Goal: Task Accomplishment & Management: Manage account settings

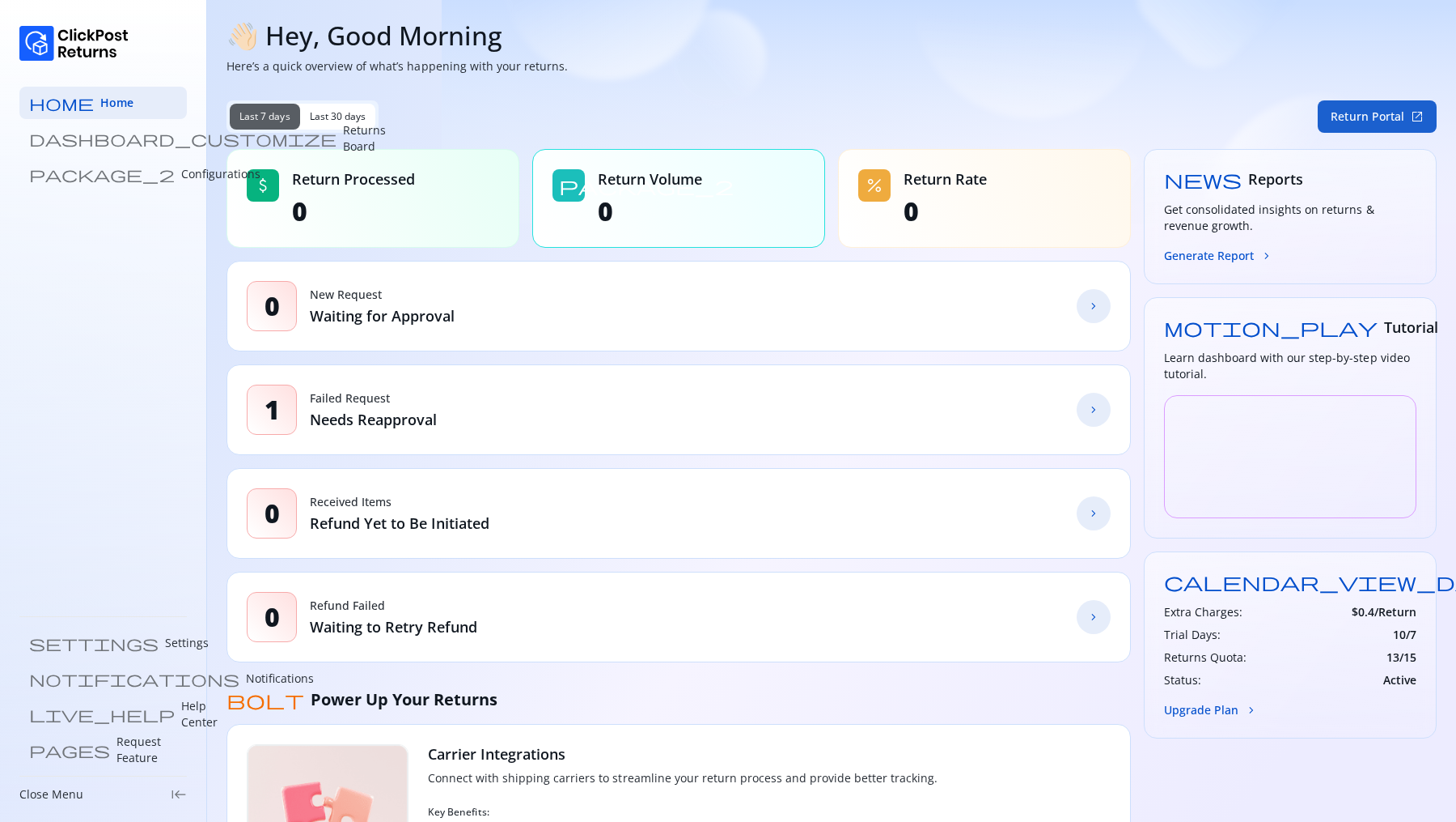
click at [1386, 125] on button "Return Portal open_in_new" at bounding box center [1377, 116] width 119 height 33
click at [181, 172] on p "Configurations" at bounding box center [221, 174] width 80 height 16
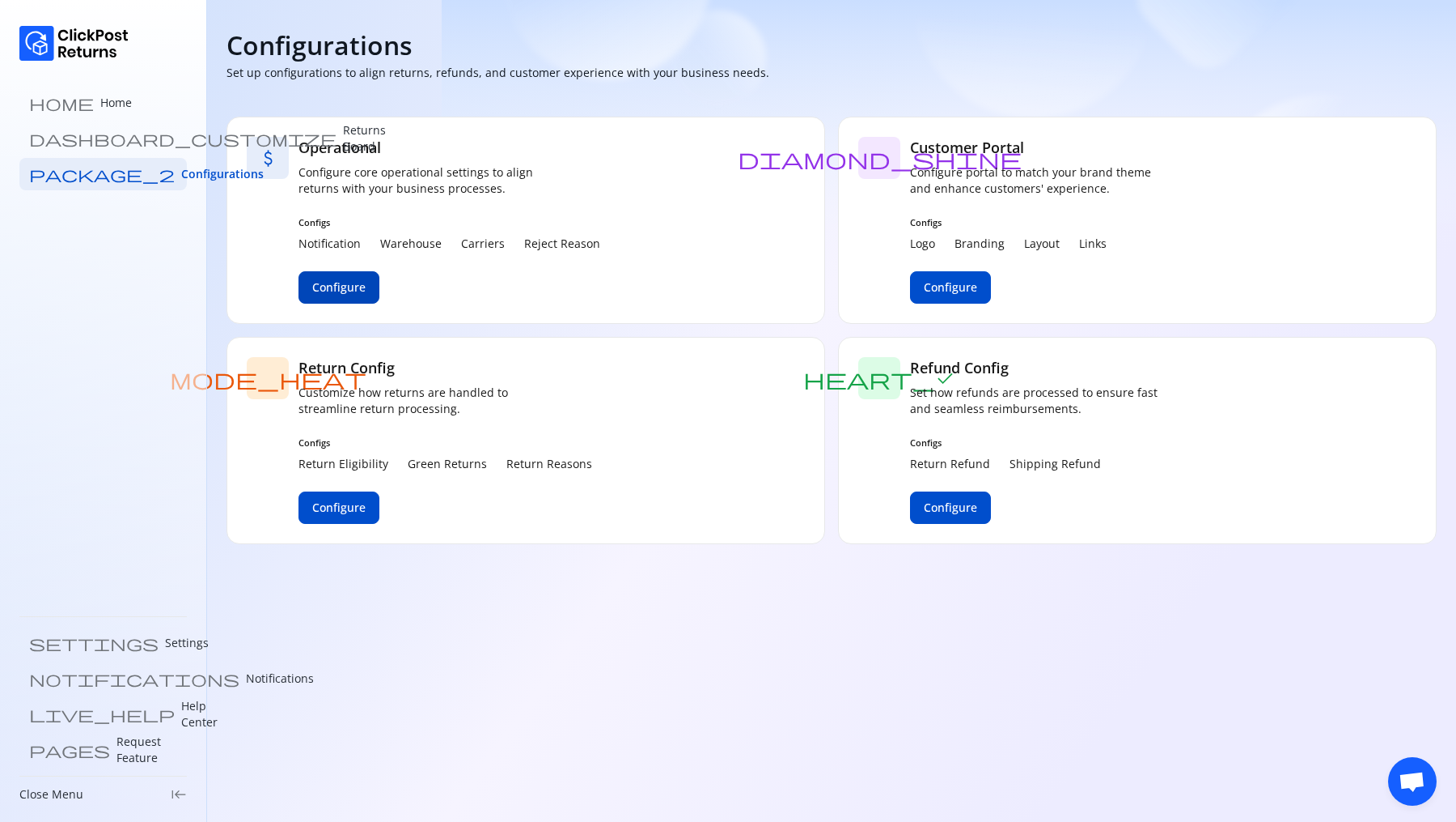
click at [327, 290] on span "Configure" at bounding box center [339, 287] width 53 height 16
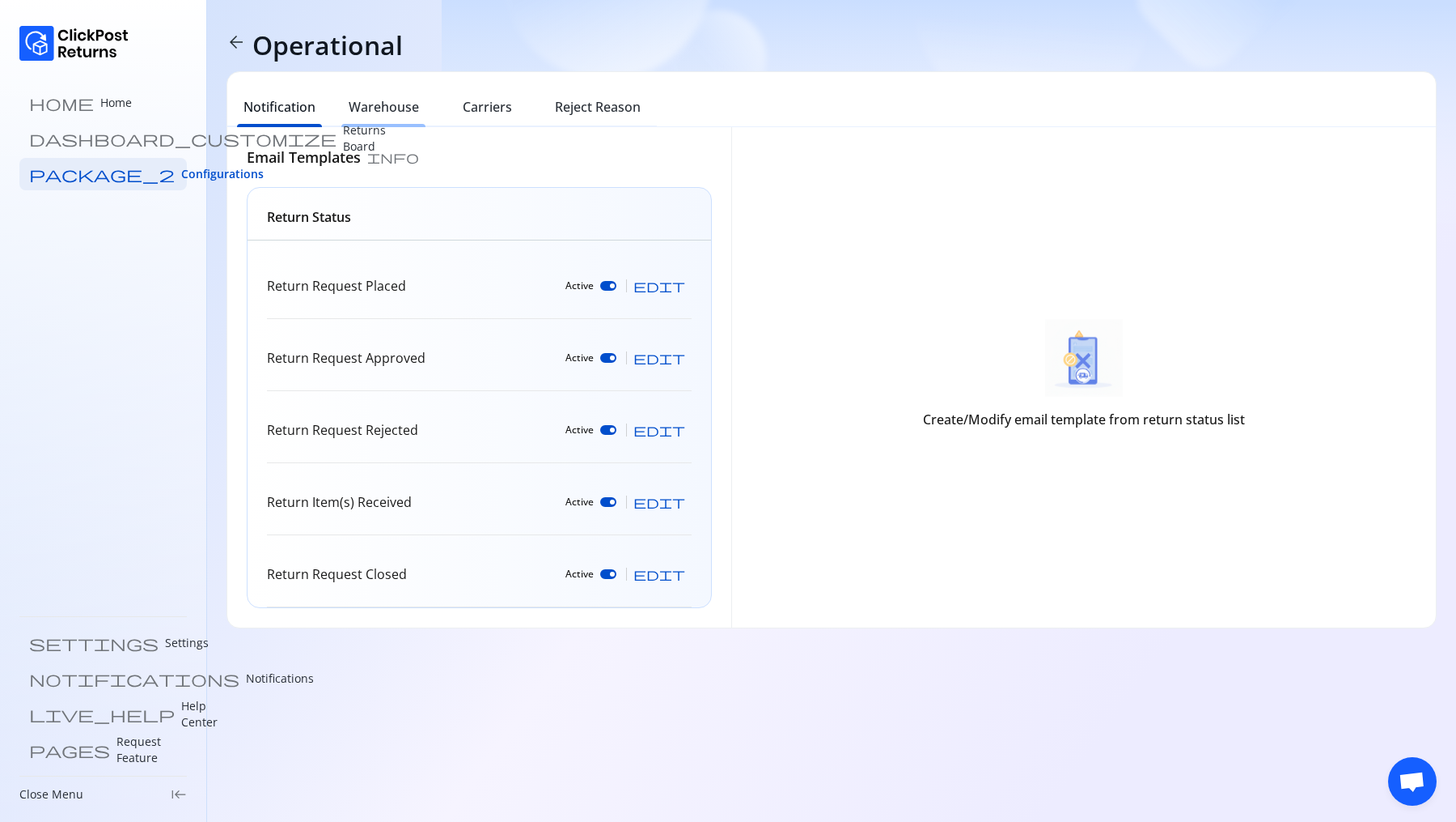
click at [392, 105] on h6 "Warehouse" at bounding box center [384, 107] width 70 height 20
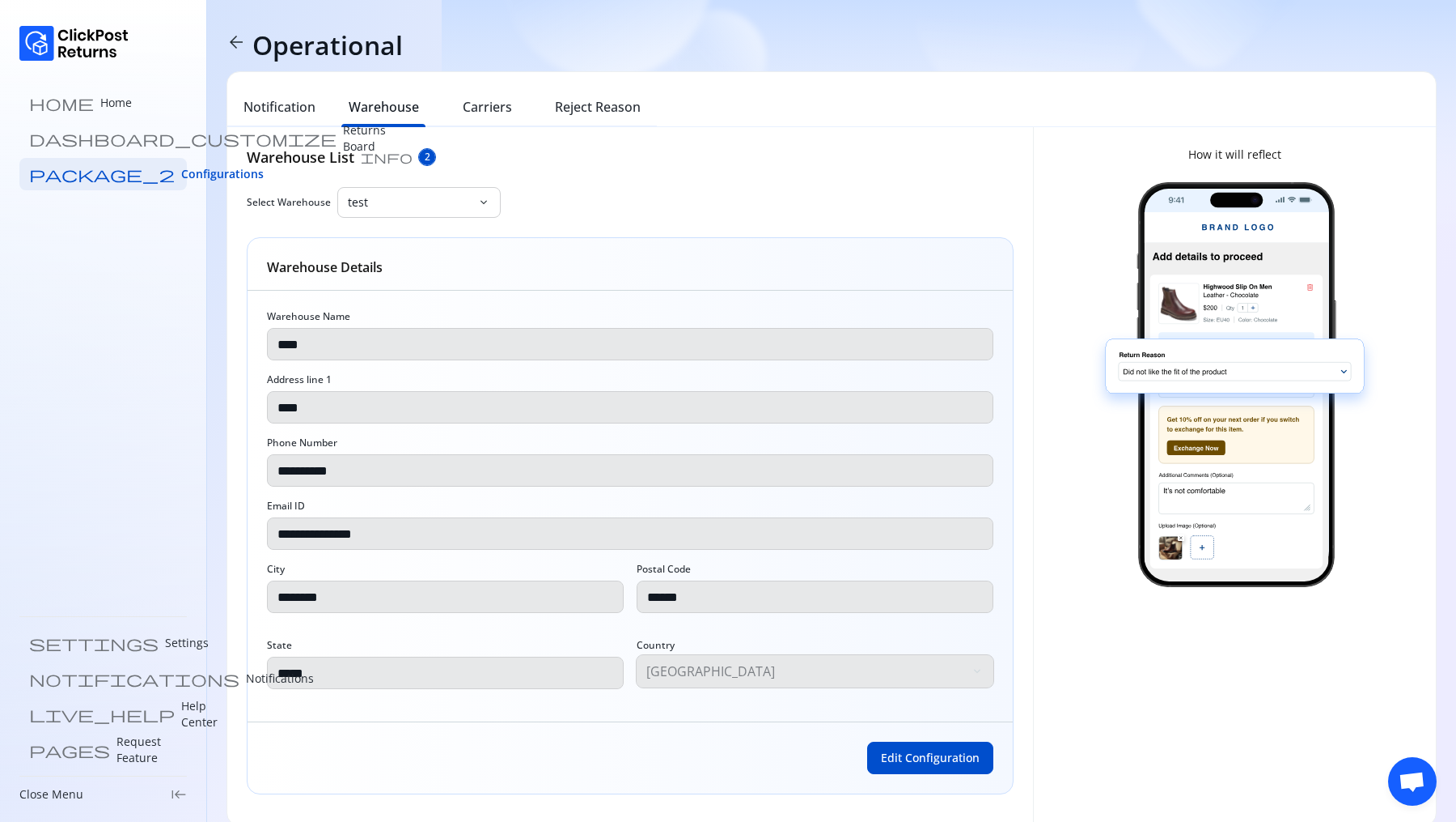
scroll to position [21, 0]
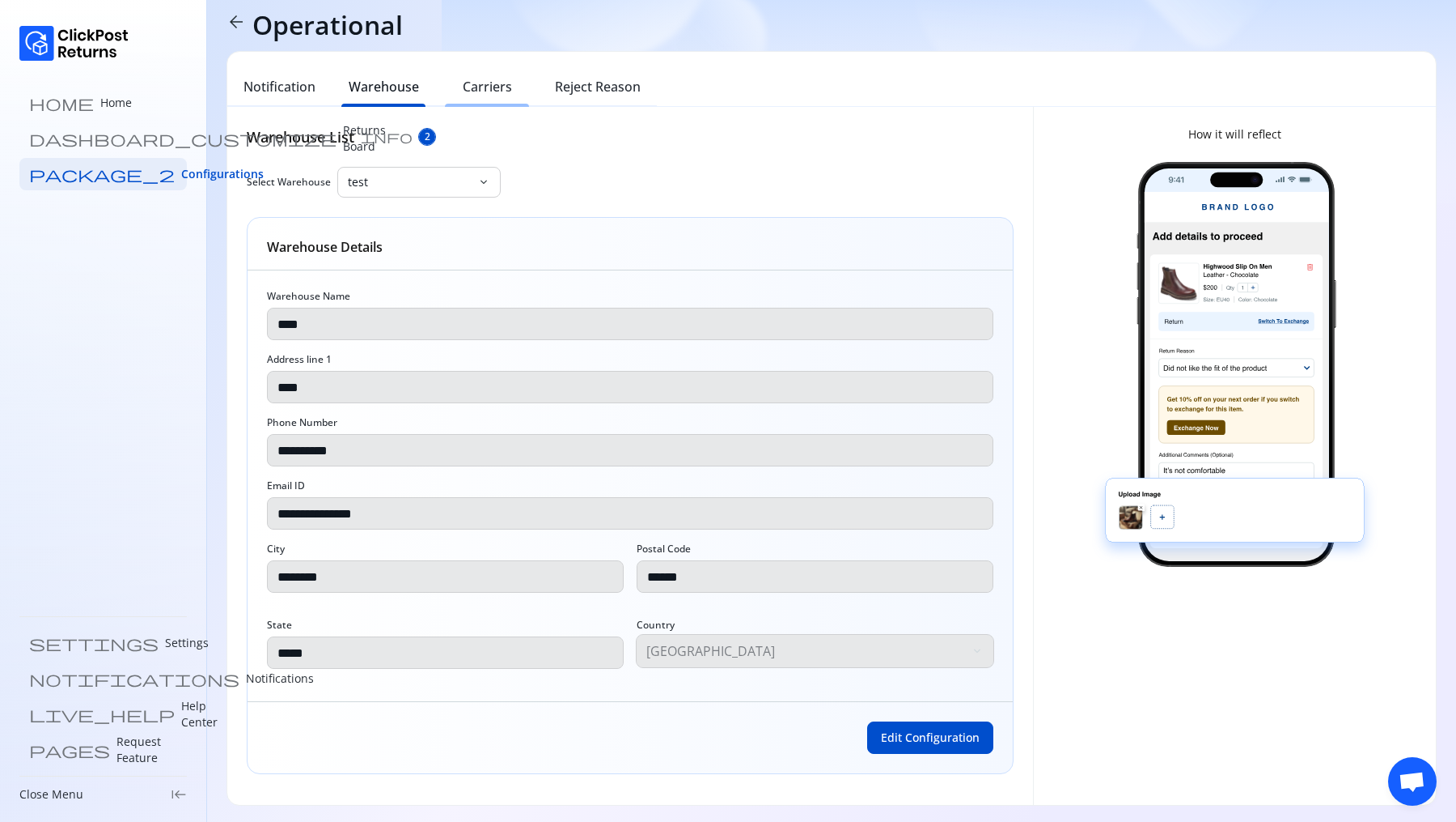
click at [492, 92] on h6 "Carriers" at bounding box center [487, 86] width 50 height 20
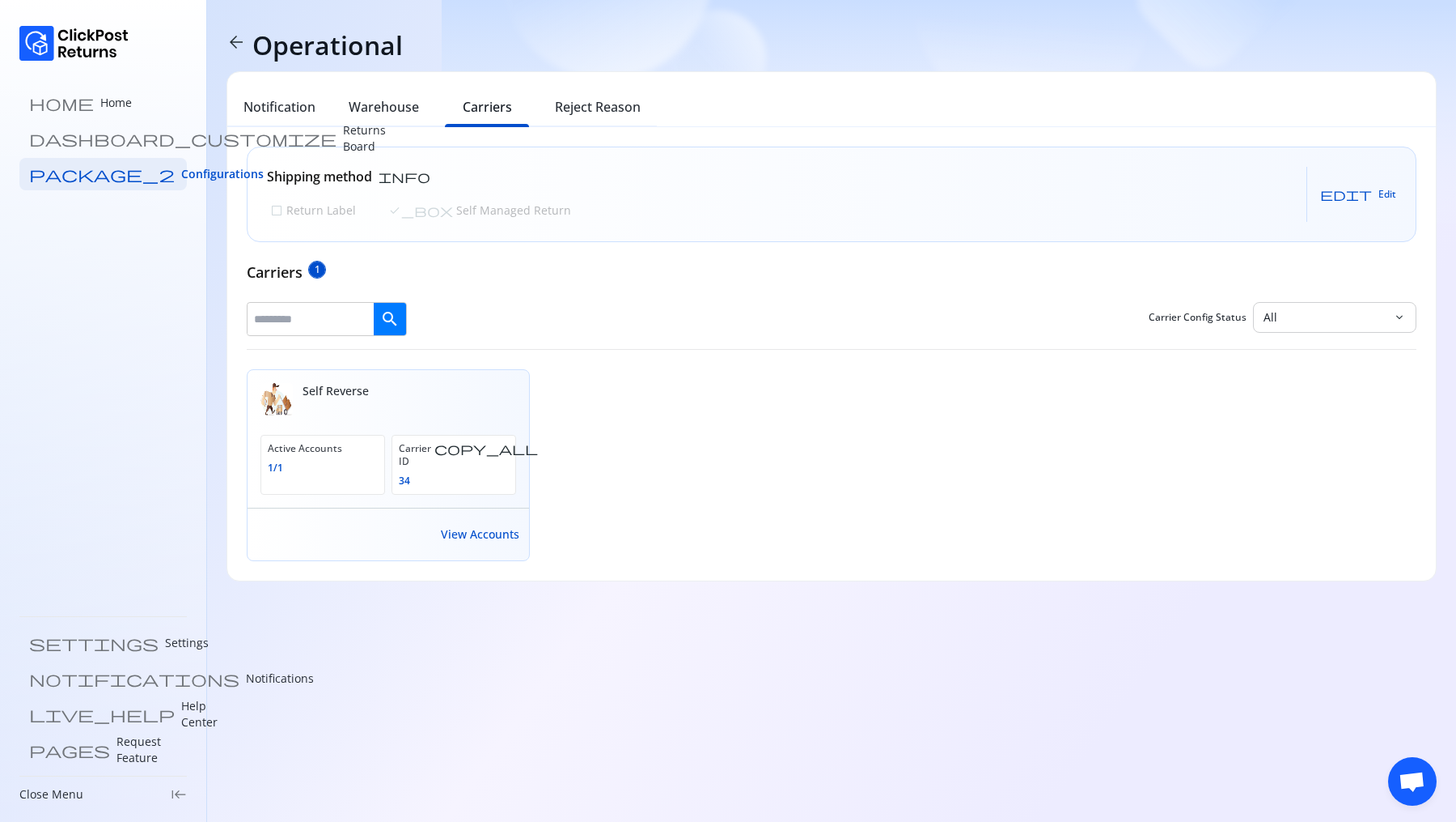
click at [386, 109] on h6 "Warehouse" at bounding box center [384, 107] width 70 height 20
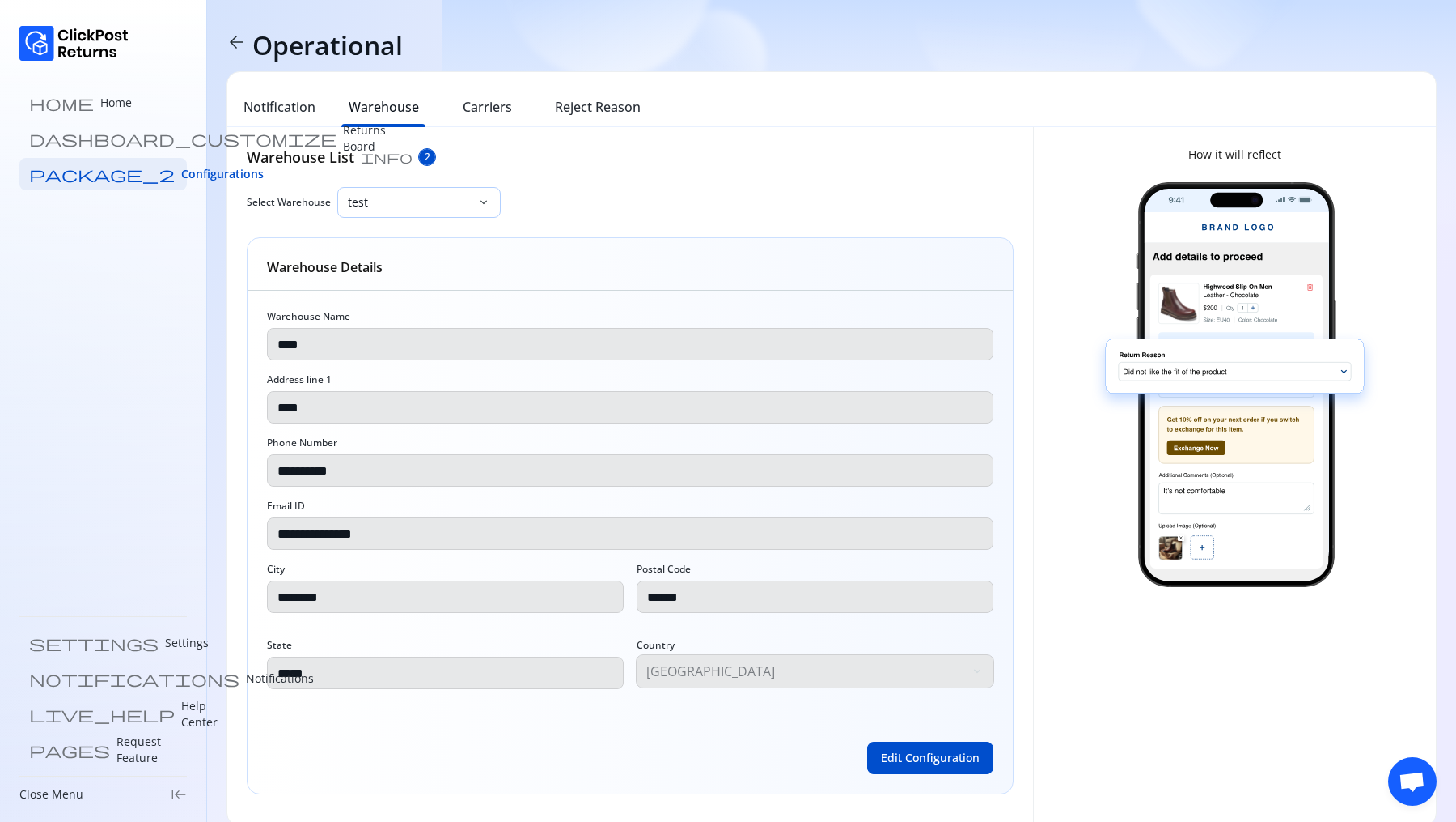
click at [386, 198] on p "test" at bounding box center [410, 202] width 123 height 16
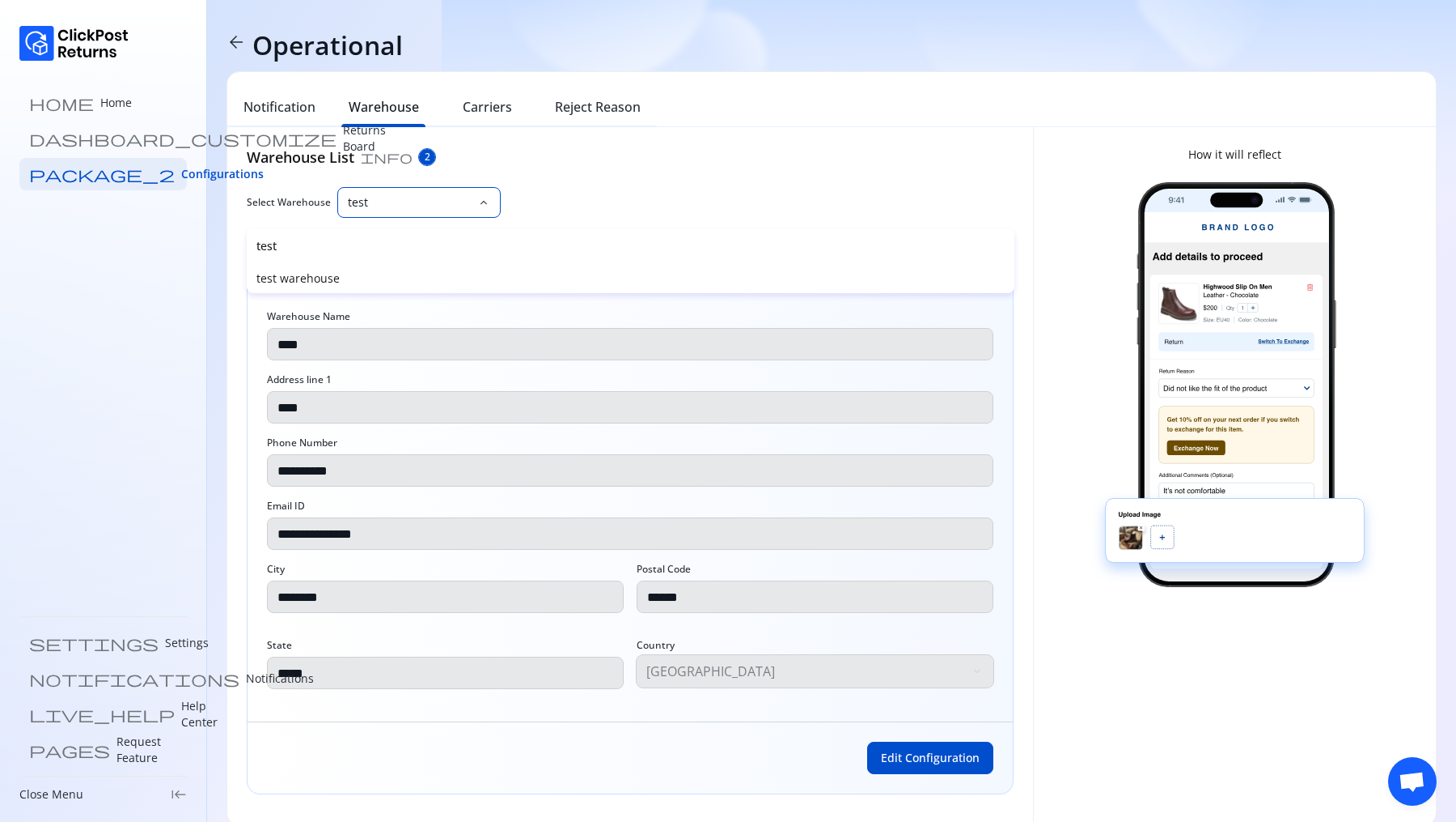
click at [386, 198] on p "test" at bounding box center [410, 202] width 123 height 16
click at [490, 112] on h6 "Carriers" at bounding box center [487, 107] width 50 height 20
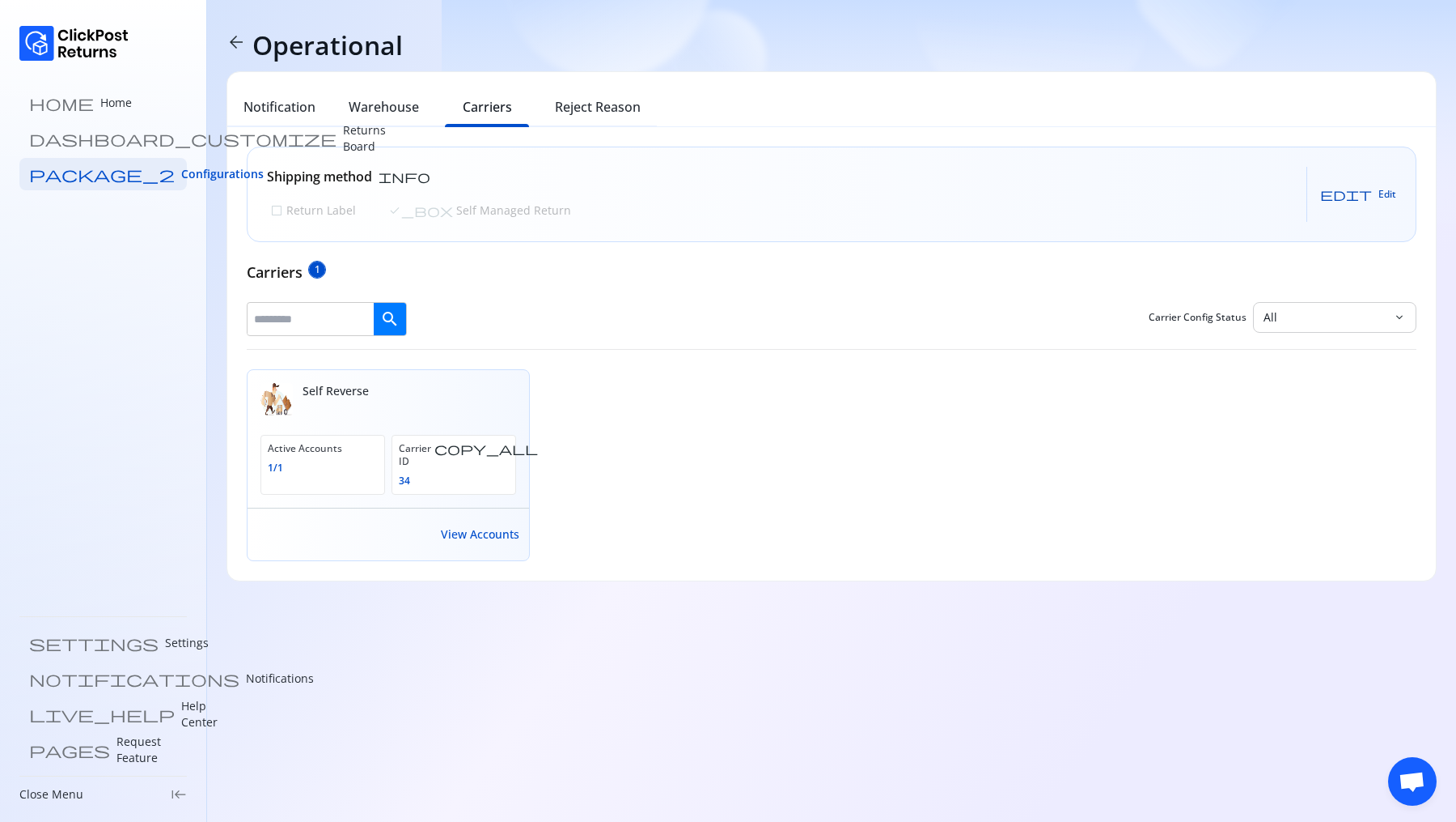
click at [1382, 196] on span "Edit" at bounding box center [1388, 194] width 18 height 13
click at [299, 207] on p "Return Label" at bounding box center [319, 210] width 73 height 16
click at [1387, 203] on button "Save" at bounding box center [1372, 194] width 50 height 26
click at [502, 526] on span "View Accounts" at bounding box center [480, 534] width 79 height 16
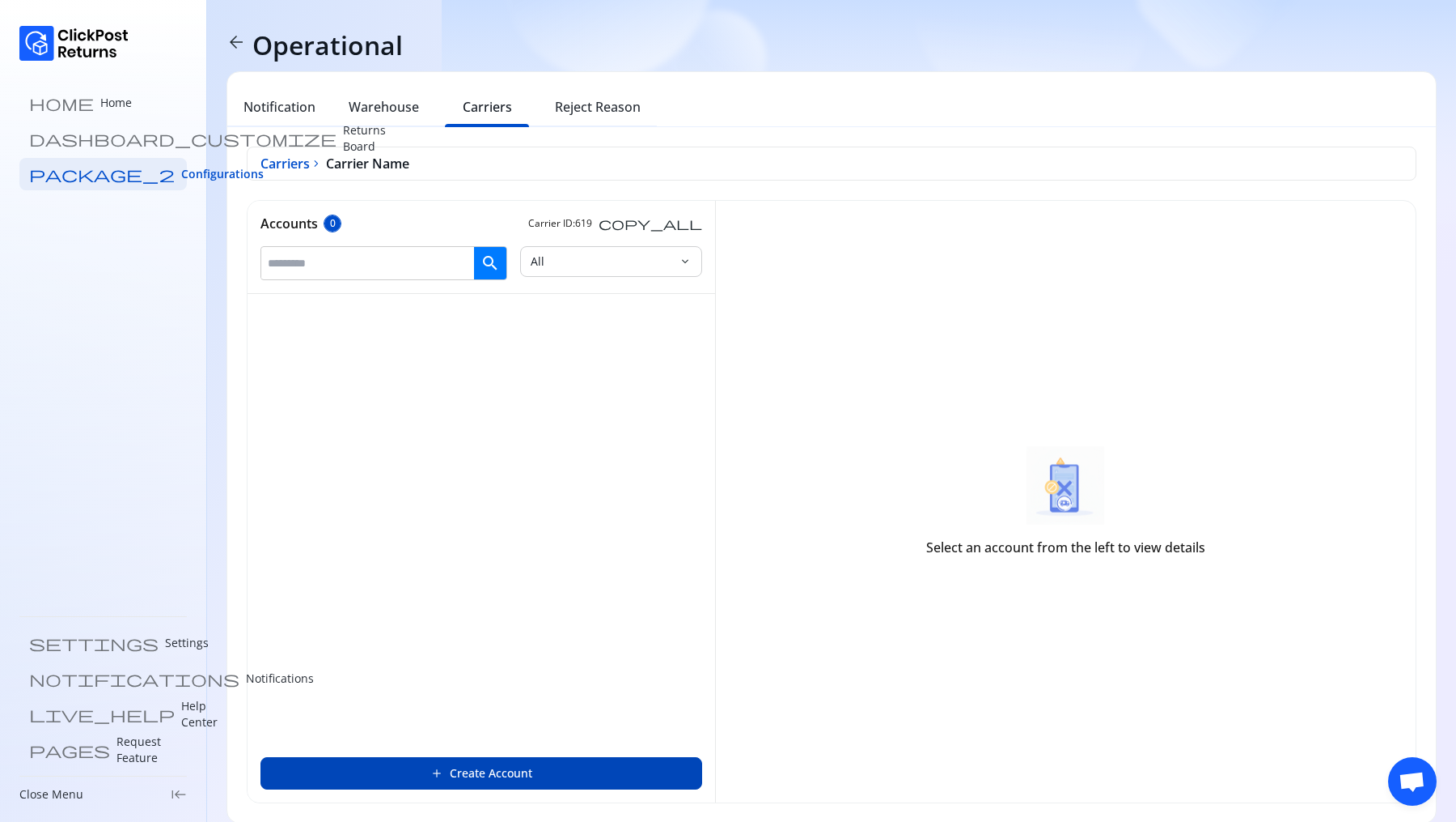
click at [434, 777] on span "add" at bounding box center [436, 772] width 13 height 13
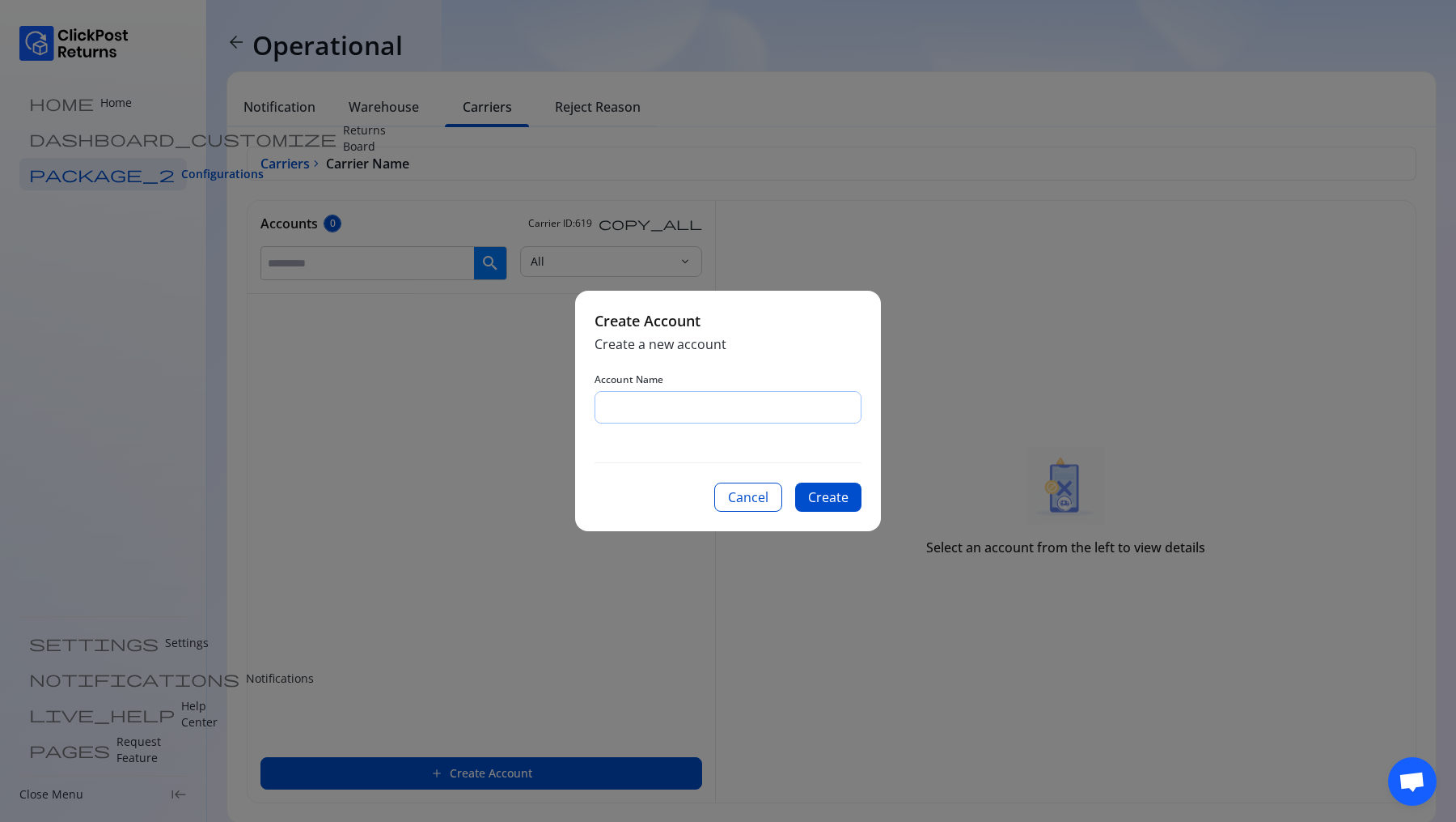
click at [657, 415] on input "Account Name" at bounding box center [728, 407] width 265 height 31
type input "*"
type input "*********"
click at [819, 500] on button "Create" at bounding box center [828, 497] width 67 height 29
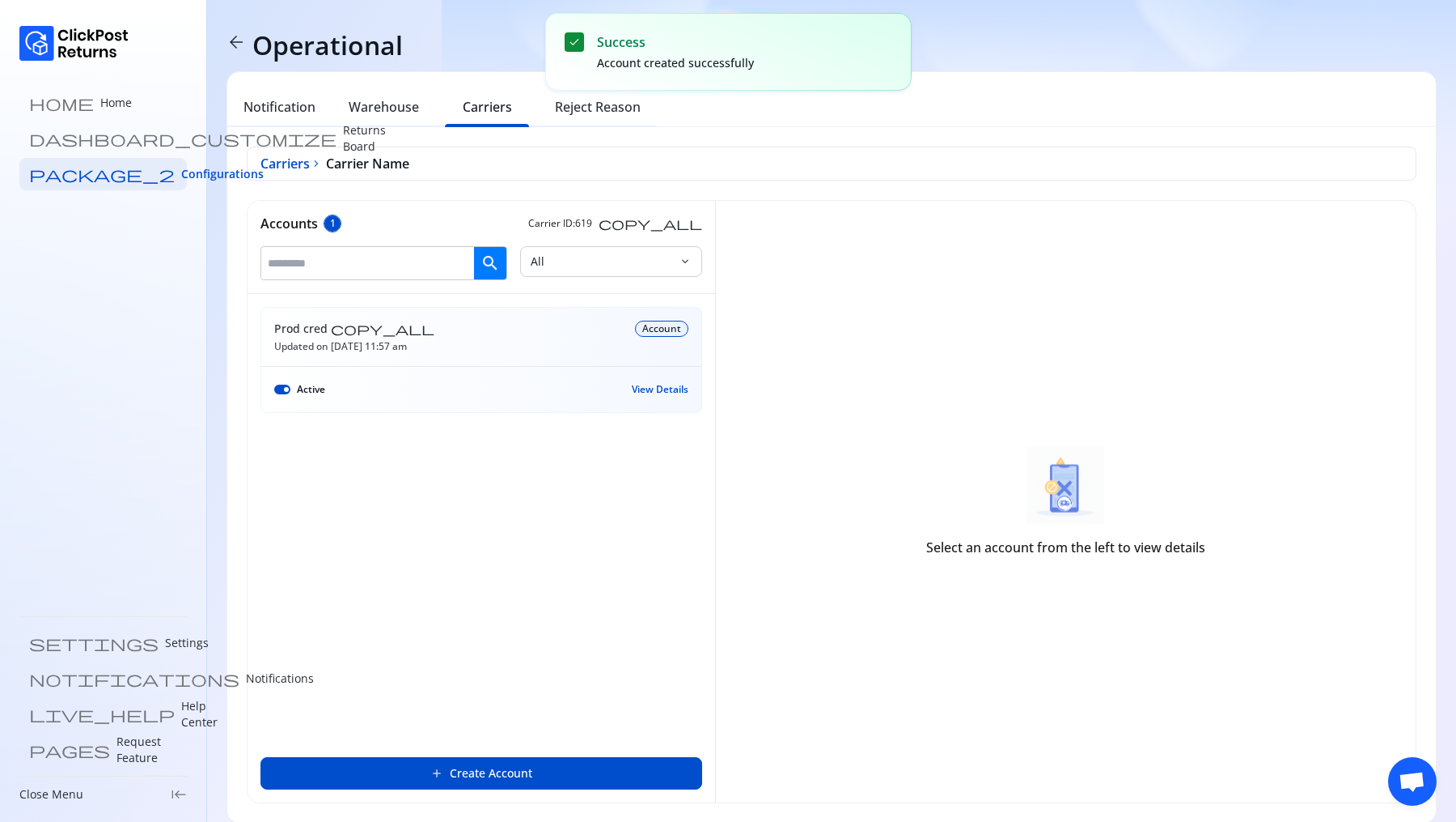
click at [656, 376] on div "View Details" at bounding box center [660, 389] width 56 height 26
click at [654, 383] on span "View Details" at bounding box center [660, 389] width 56 height 13
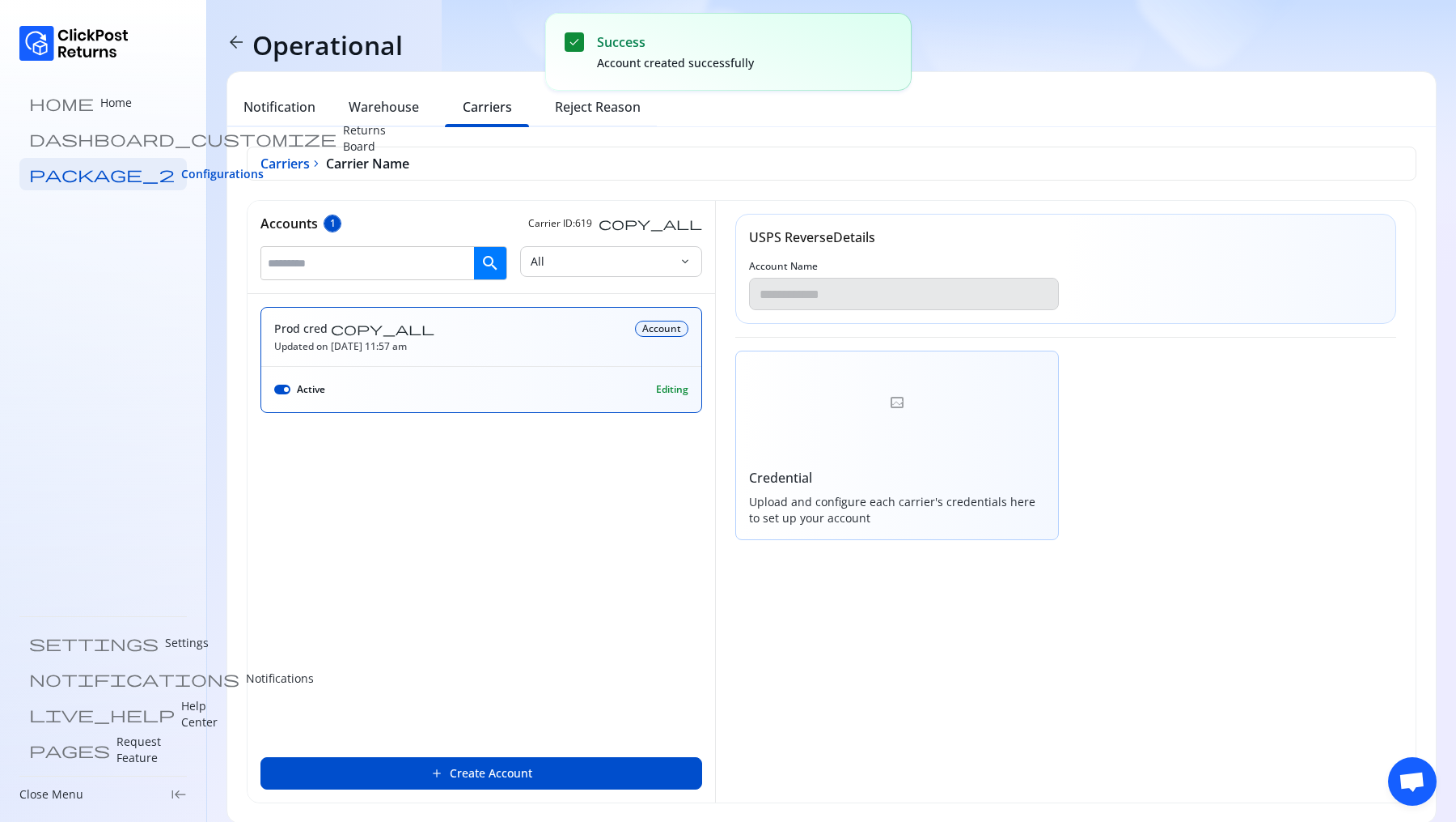
click at [851, 435] on div at bounding box center [898, 403] width 323 height 103
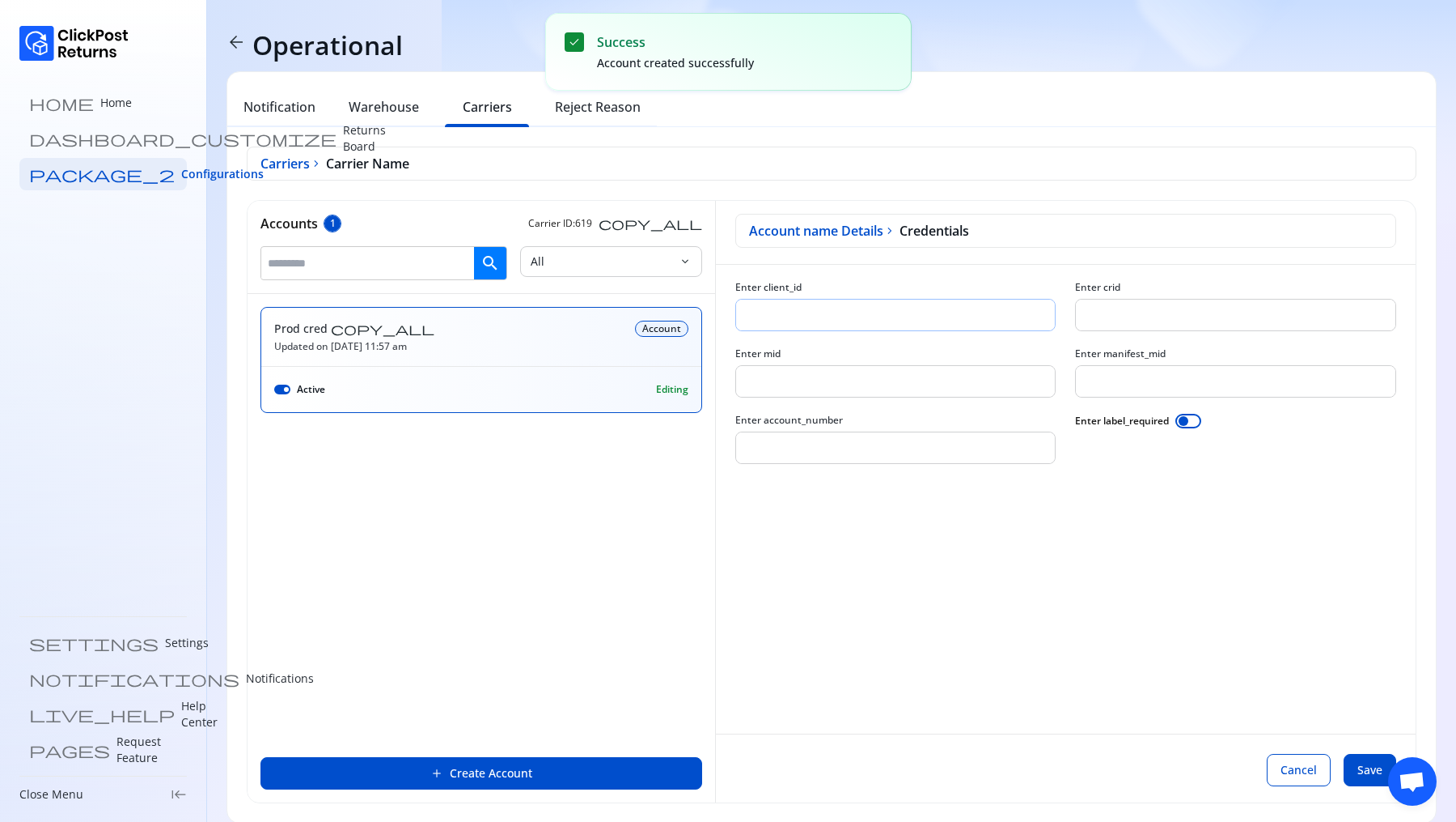
click at [923, 321] on input "Enter client_id" at bounding box center [896, 315] width 320 height 31
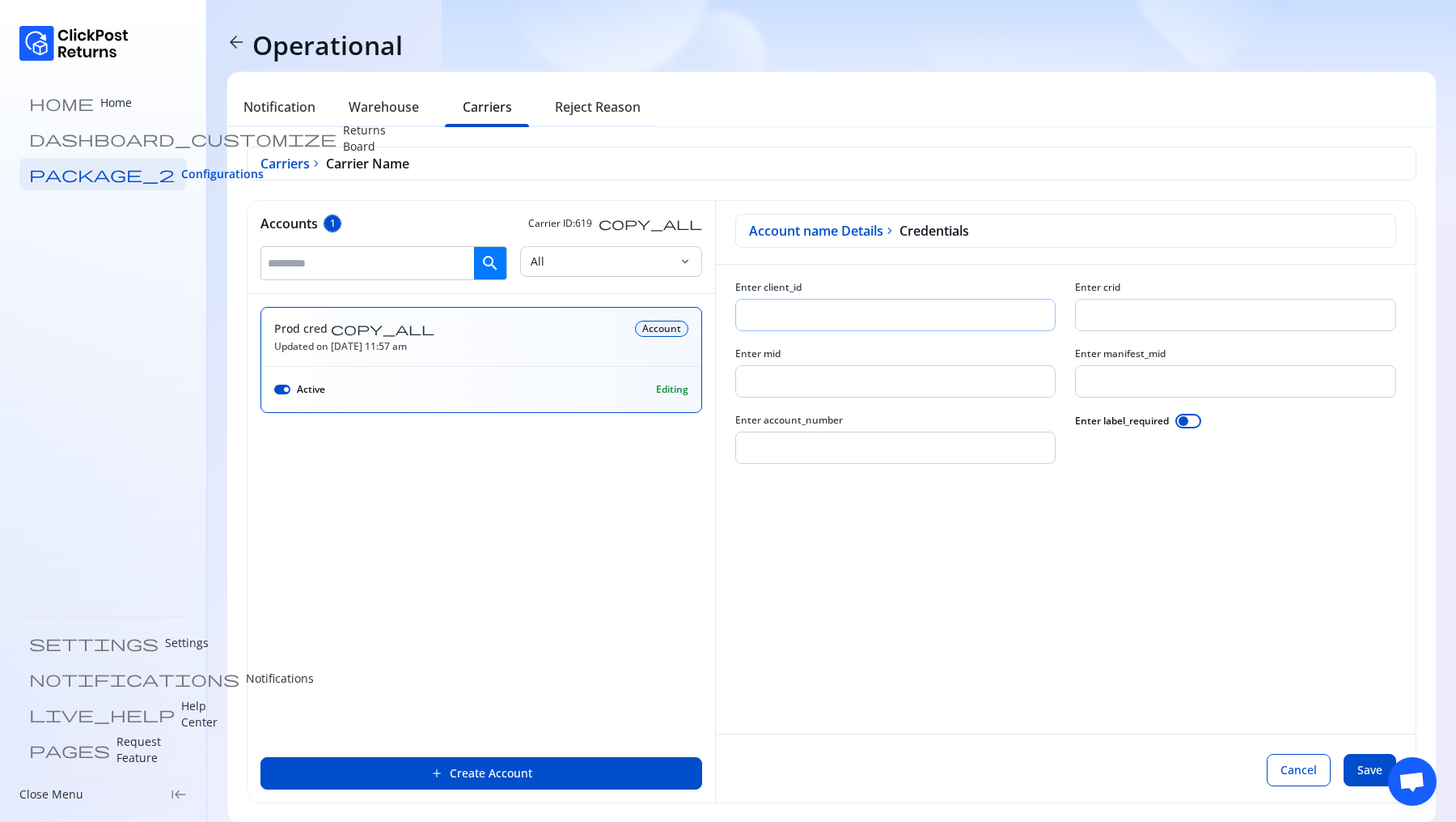
click at [812, 316] on input "Enter client_id" at bounding box center [896, 315] width 320 height 31
paste input "**********"
type input "**********"
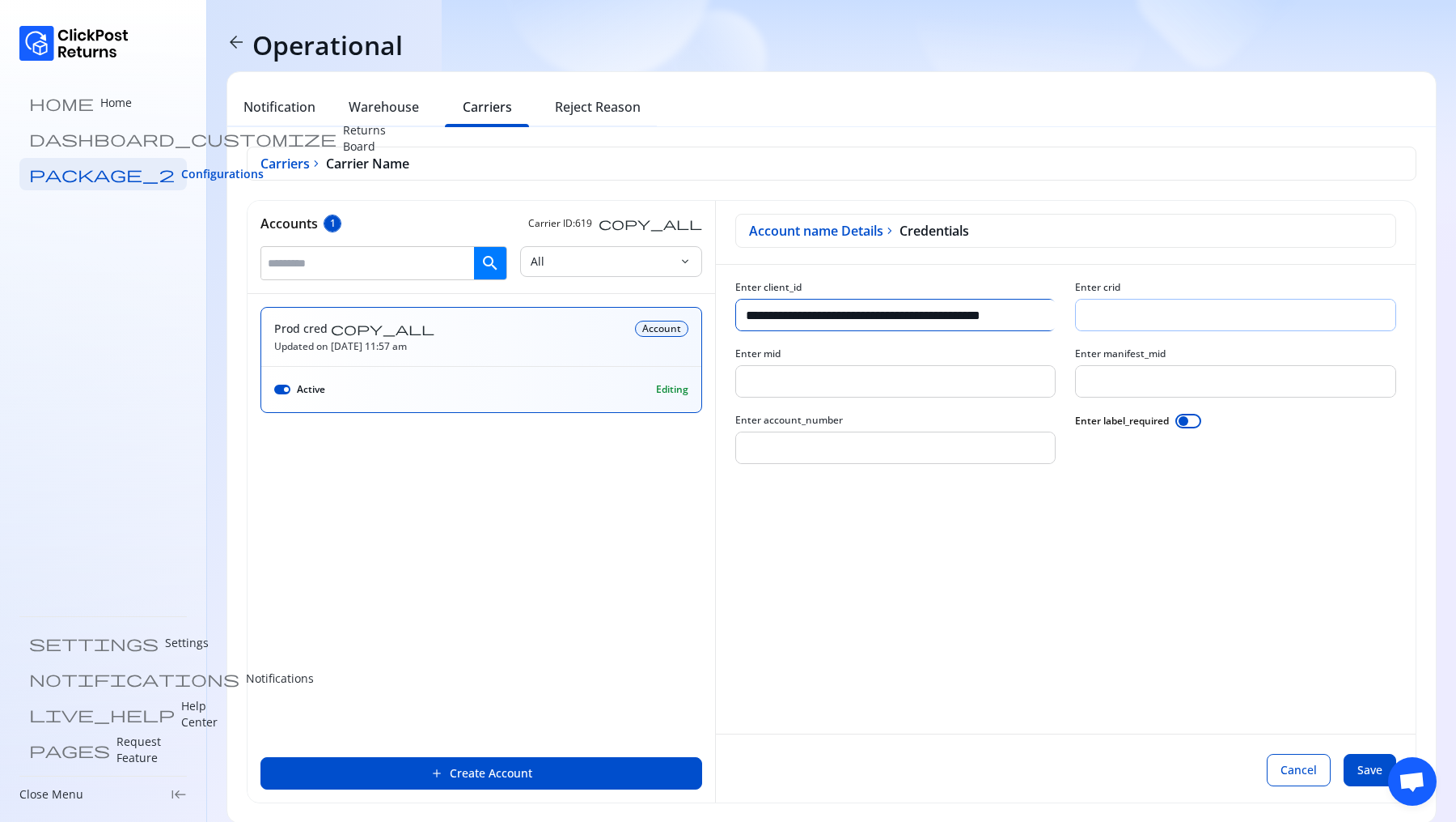
click at [1141, 313] on input "Enter crid" at bounding box center [1236, 315] width 320 height 31
paste input "********"
type input "********"
click at [763, 387] on input "Enter mid" at bounding box center [896, 381] width 320 height 31
paste input "*********"
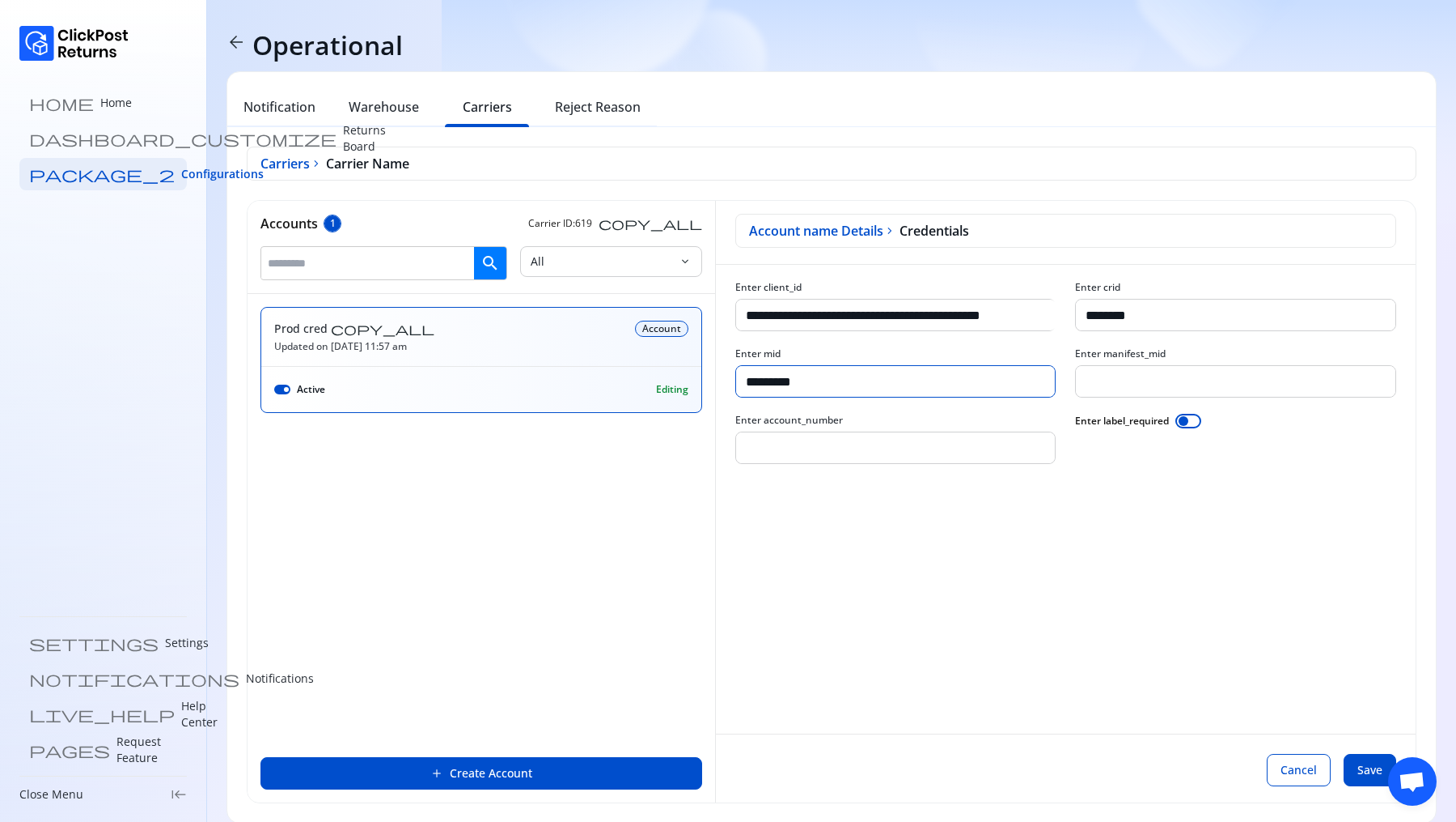
type input "*********"
click at [1130, 378] on input "Enter manifest_mid" at bounding box center [1236, 381] width 320 height 31
paste input "*********"
type input "*********"
click at [805, 442] on input "Enter account_number" at bounding box center [896, 447] width 320 height 31
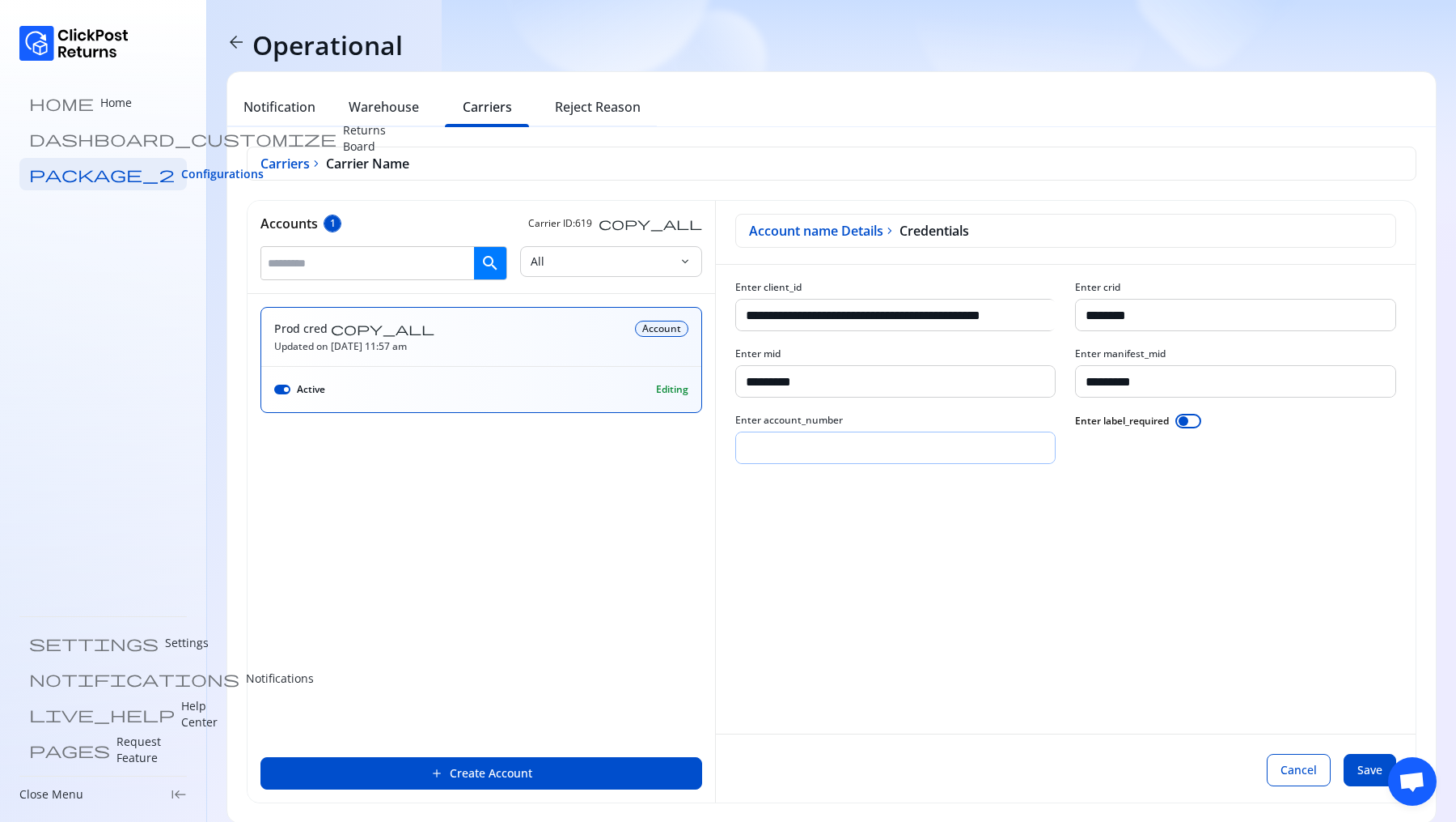
click at [859, 447] on input "Enter account_number" at bounding box center [896, 447] width 320 height 31
paste input "**********"
type input "**********"
click at [1189, 419] on div at bounding box center [1188, 421] width 26 height 15
click at [1373, 770] on span "Save" at bounding box center [1370, 770] width 25 height 16
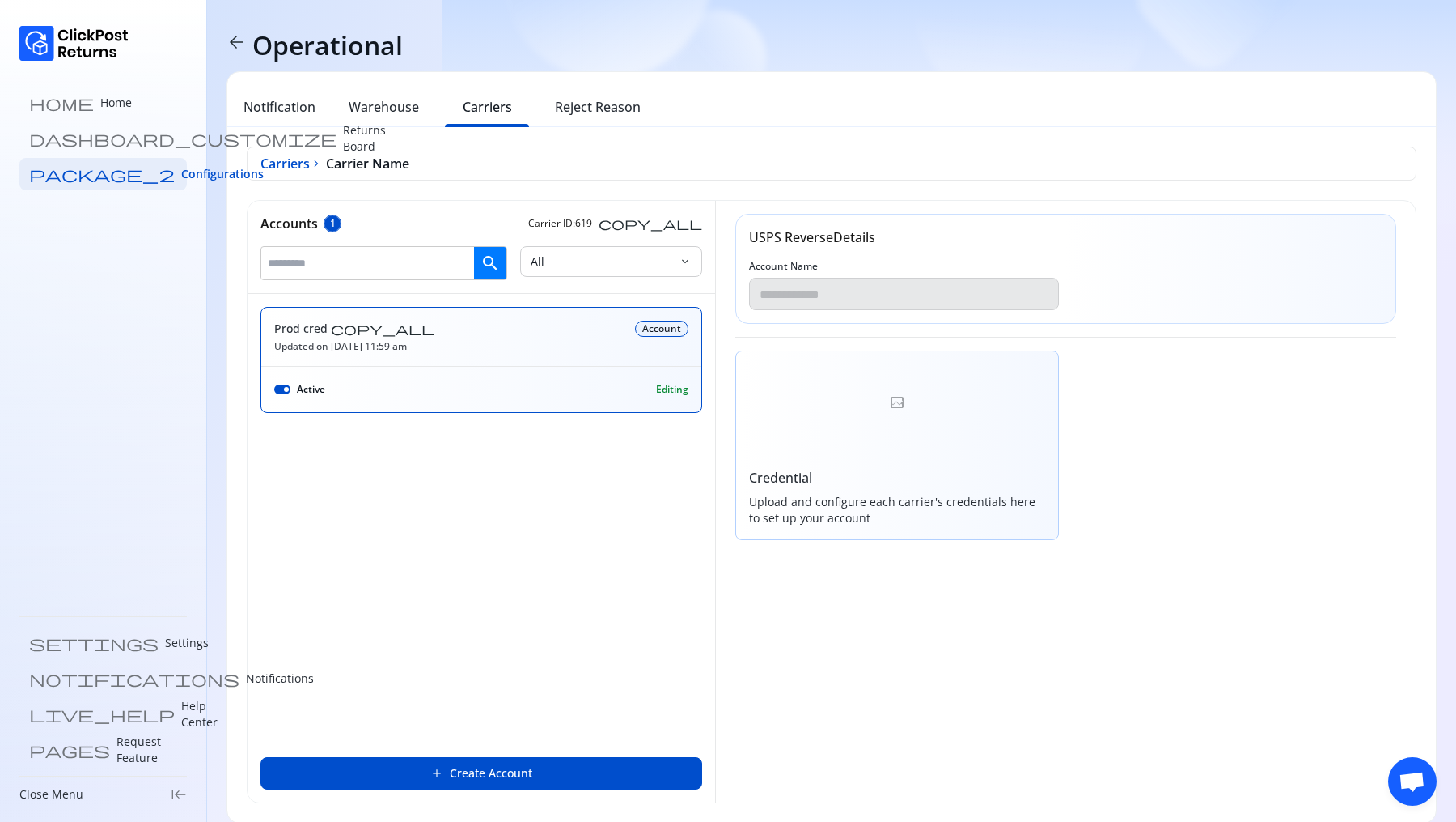
click at [552, 370] on div "Active Editing" at bounding box center [481, 384] width 440 height 37
click at [812, 237] on h6 "USPS Reverse Details" at bounding box center [812, 237] width 127 height 20
click at [872, 432] on div at bounding box center [898, 403] width 323 height 103
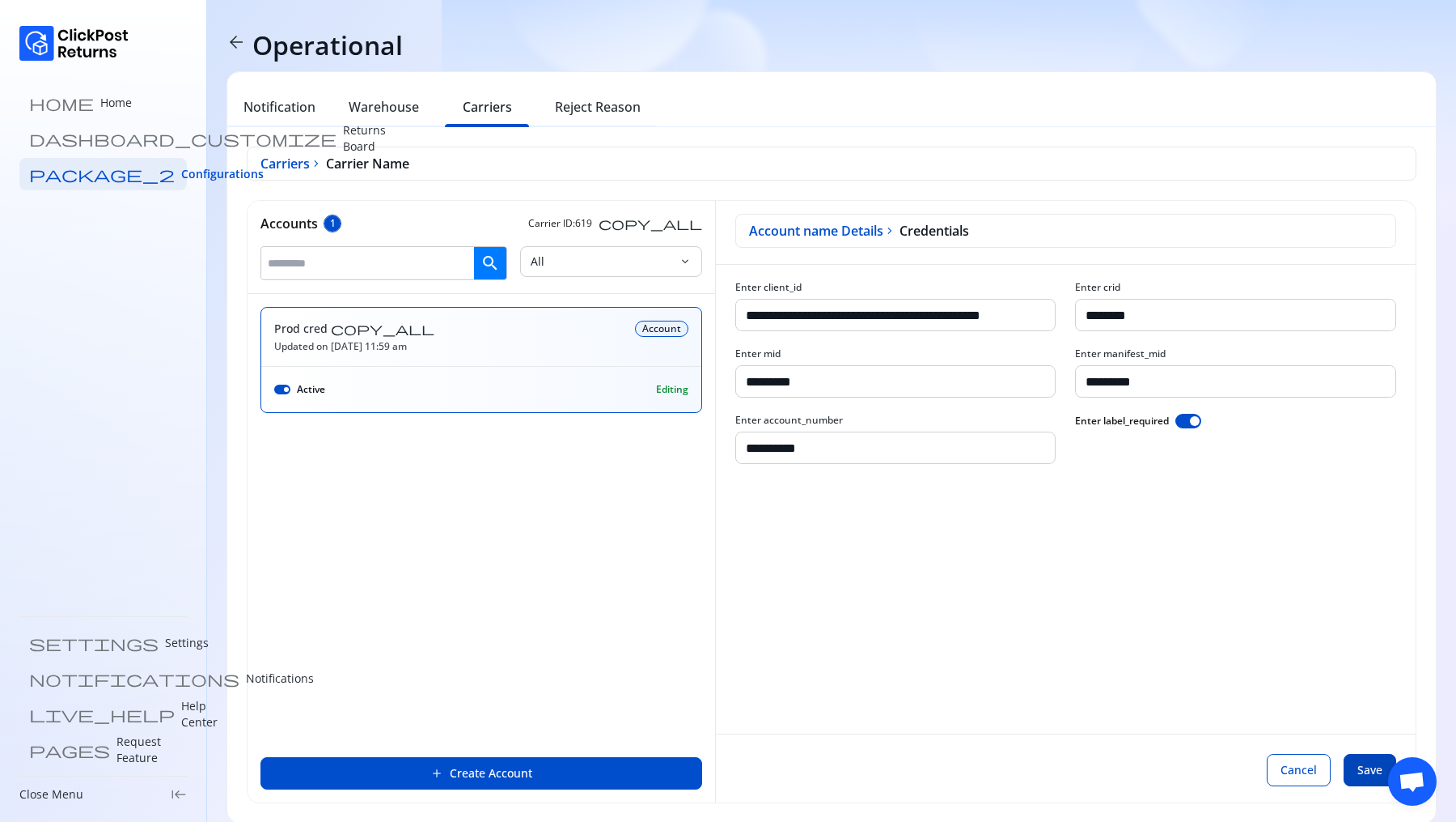
click at [1371, 769] on span "Save" at bounding box center [1370, 770] width 25 height 16
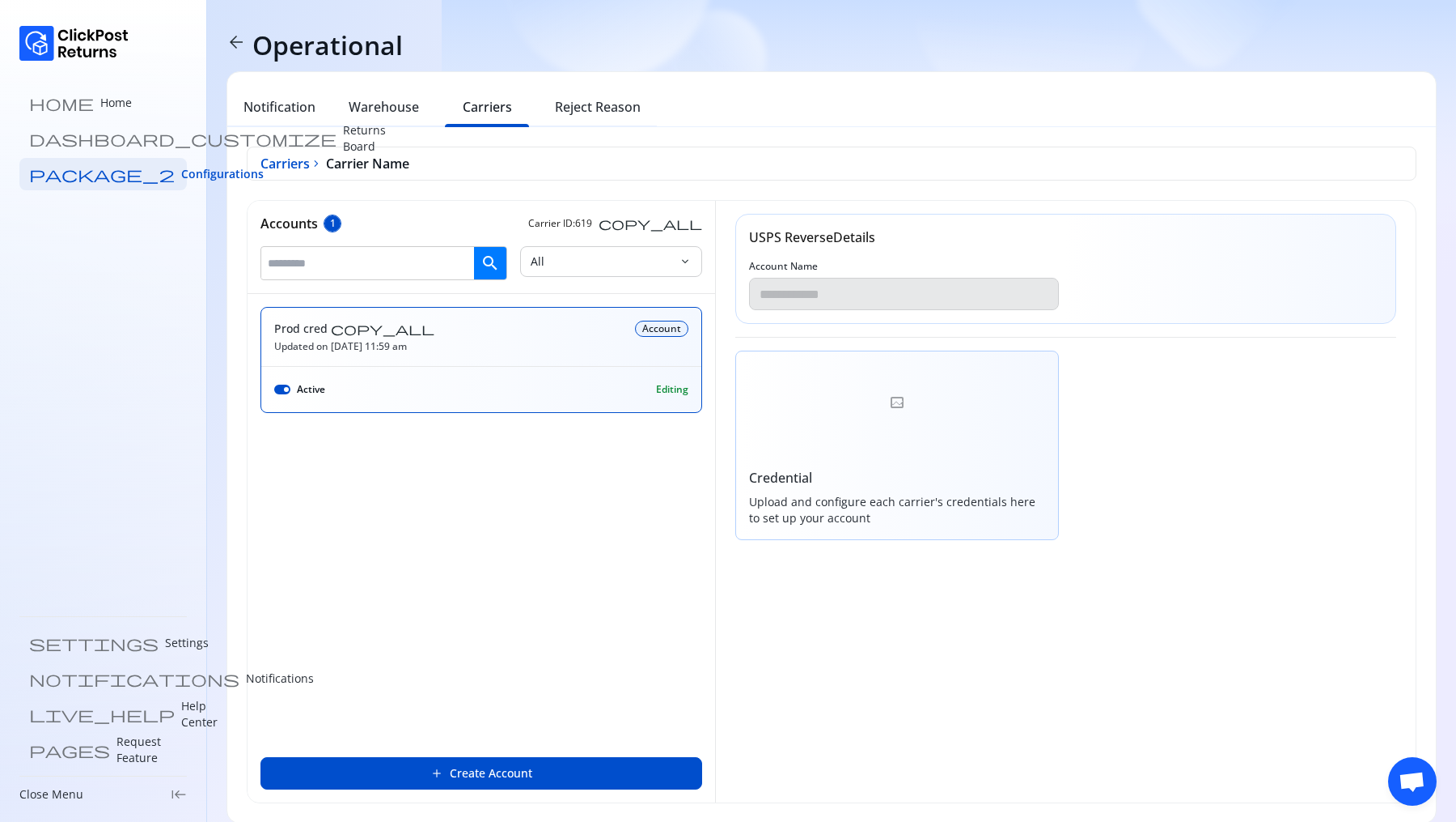
click at [476, 99] on h6 "Carriers" at bounding box center [487, 107] width 50 height 20
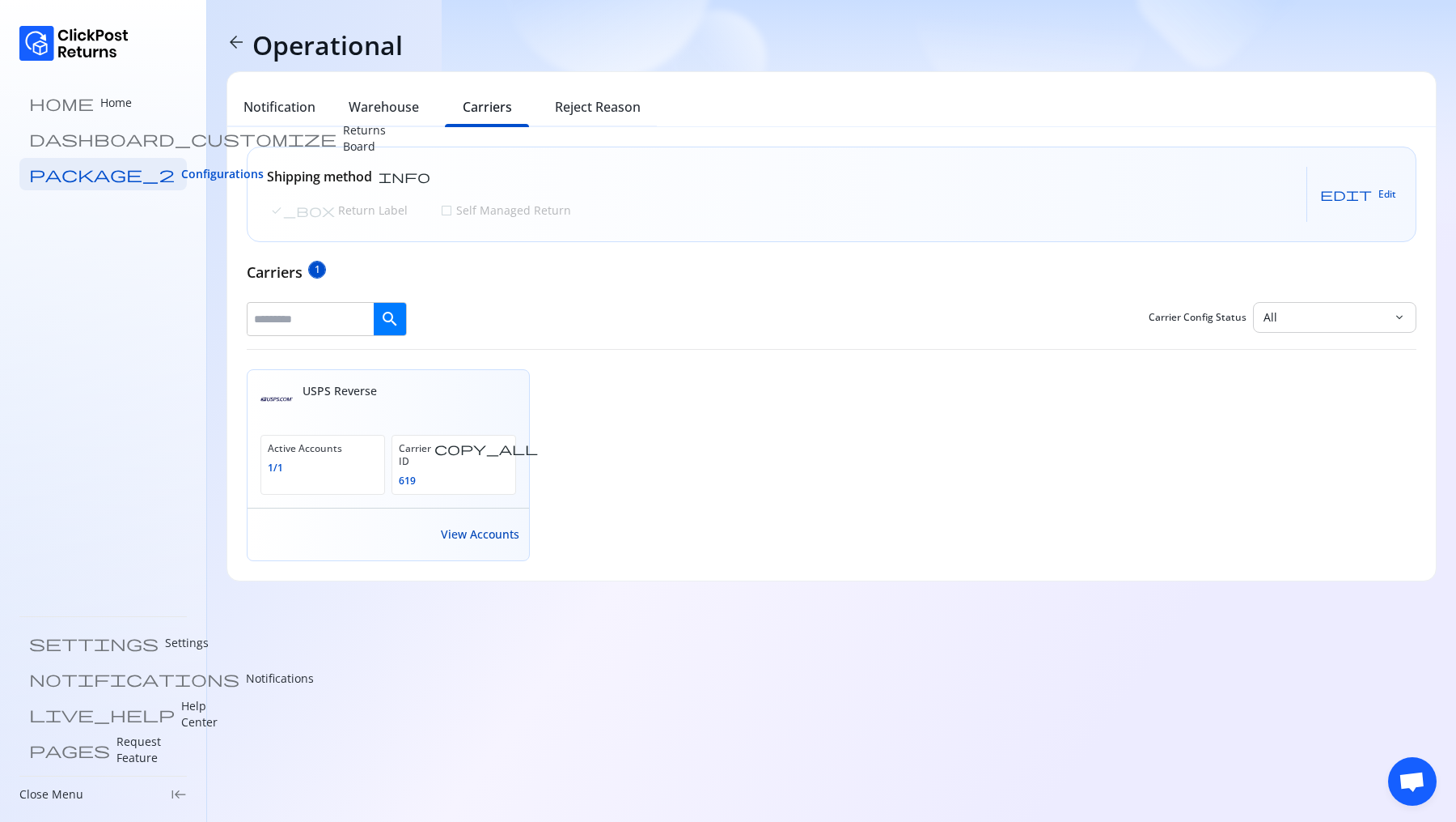
click at [495, 526] on button "View Accounts" at bounding box center [480, 535] width 79 height 33
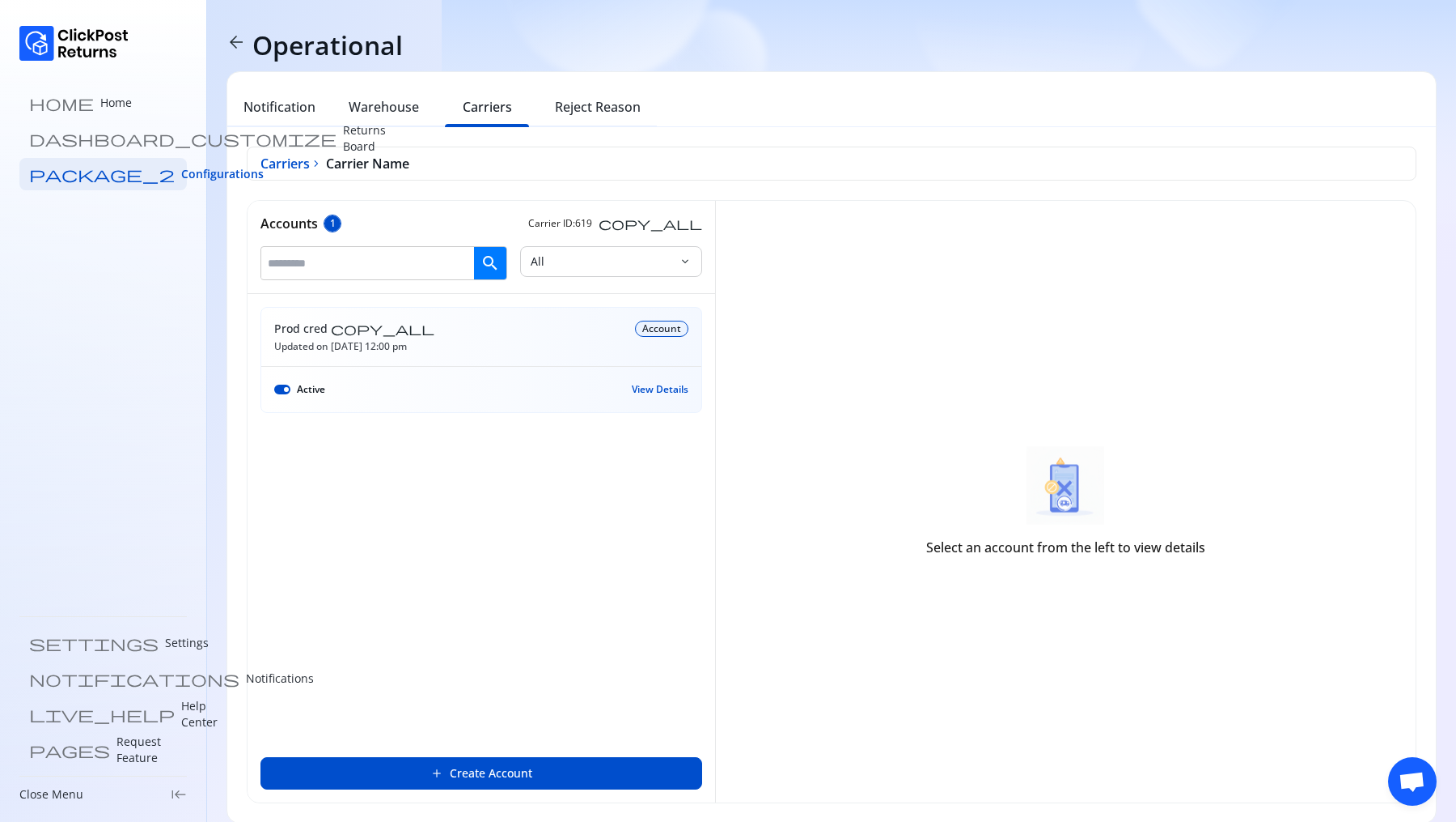
click at [655, 390] on span "View Details" at bounding box center [660, 389] width 56 height 13
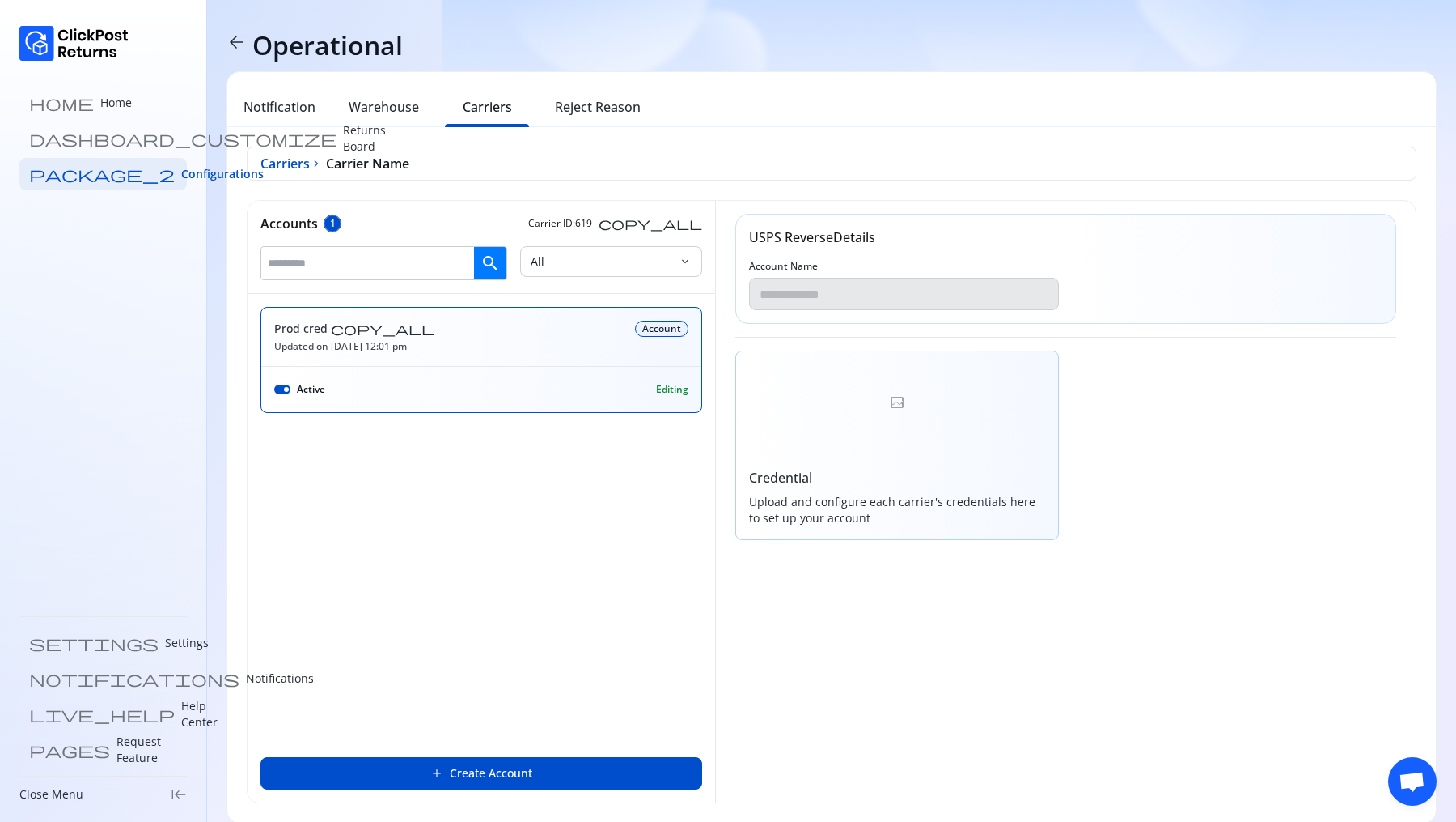
click at [897, 417] on div at bounding box center [898, 403] width 323 height 103
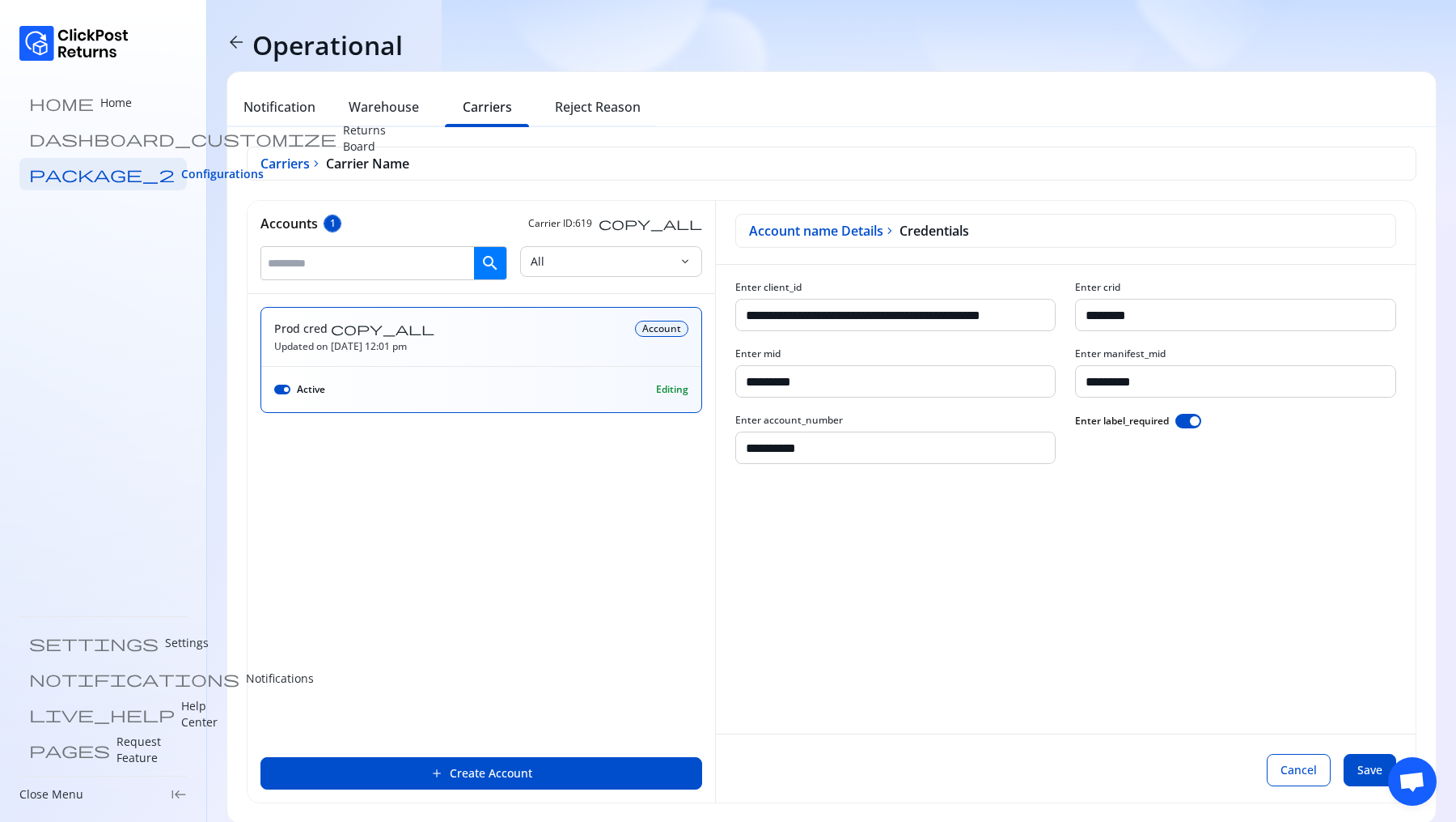
click at [555, 350] on div "Prod cred copy_all Updated on [DATE] 12:01 pm" at bounding box center [450, 337] width 351 height 33
click at [1369, 775] on span "Save" at bounding box center [1370, 770] width 25 height 16
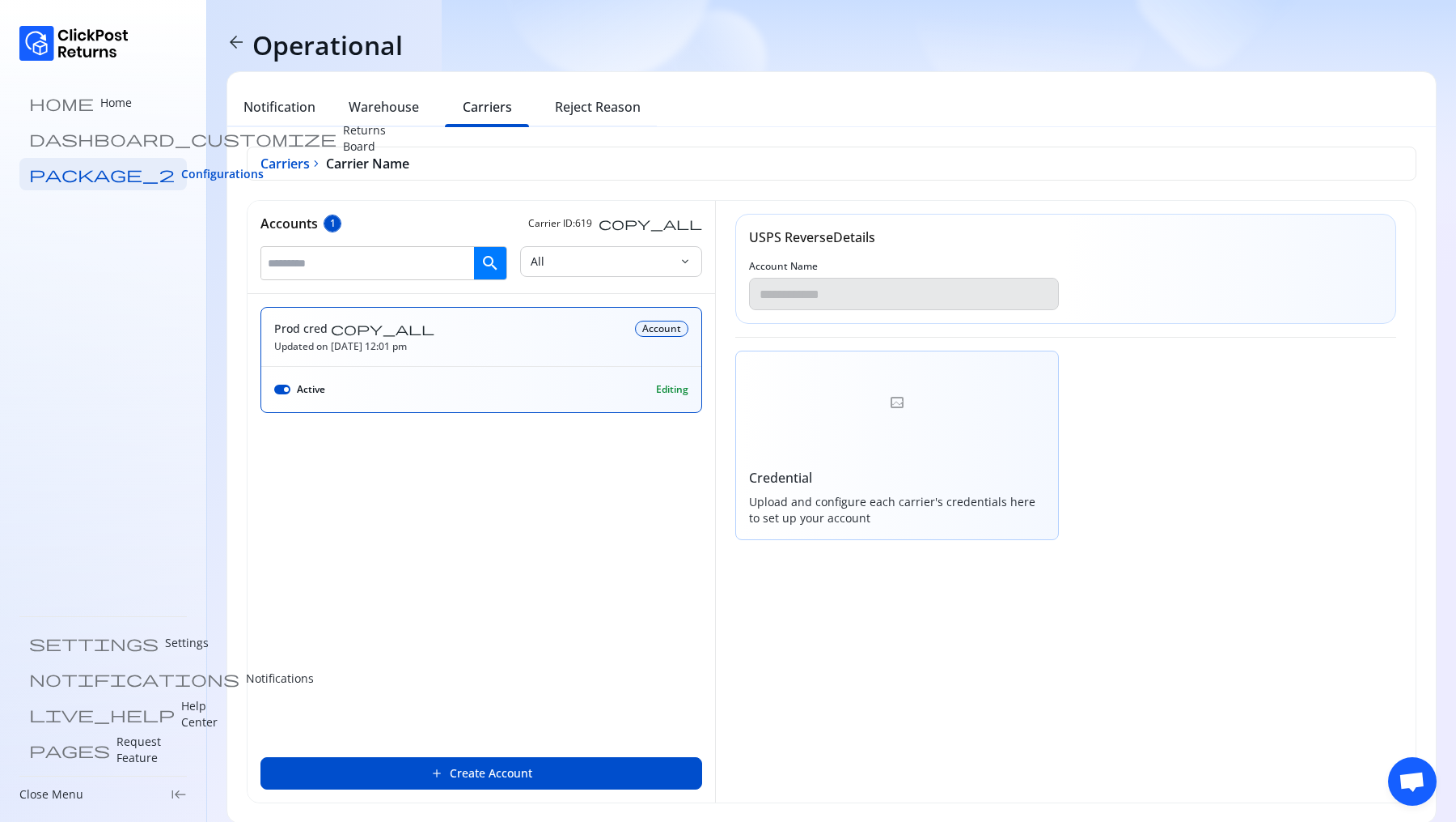
click at [867, 446] on div at bounding box center [898, 403] width 323 height 103
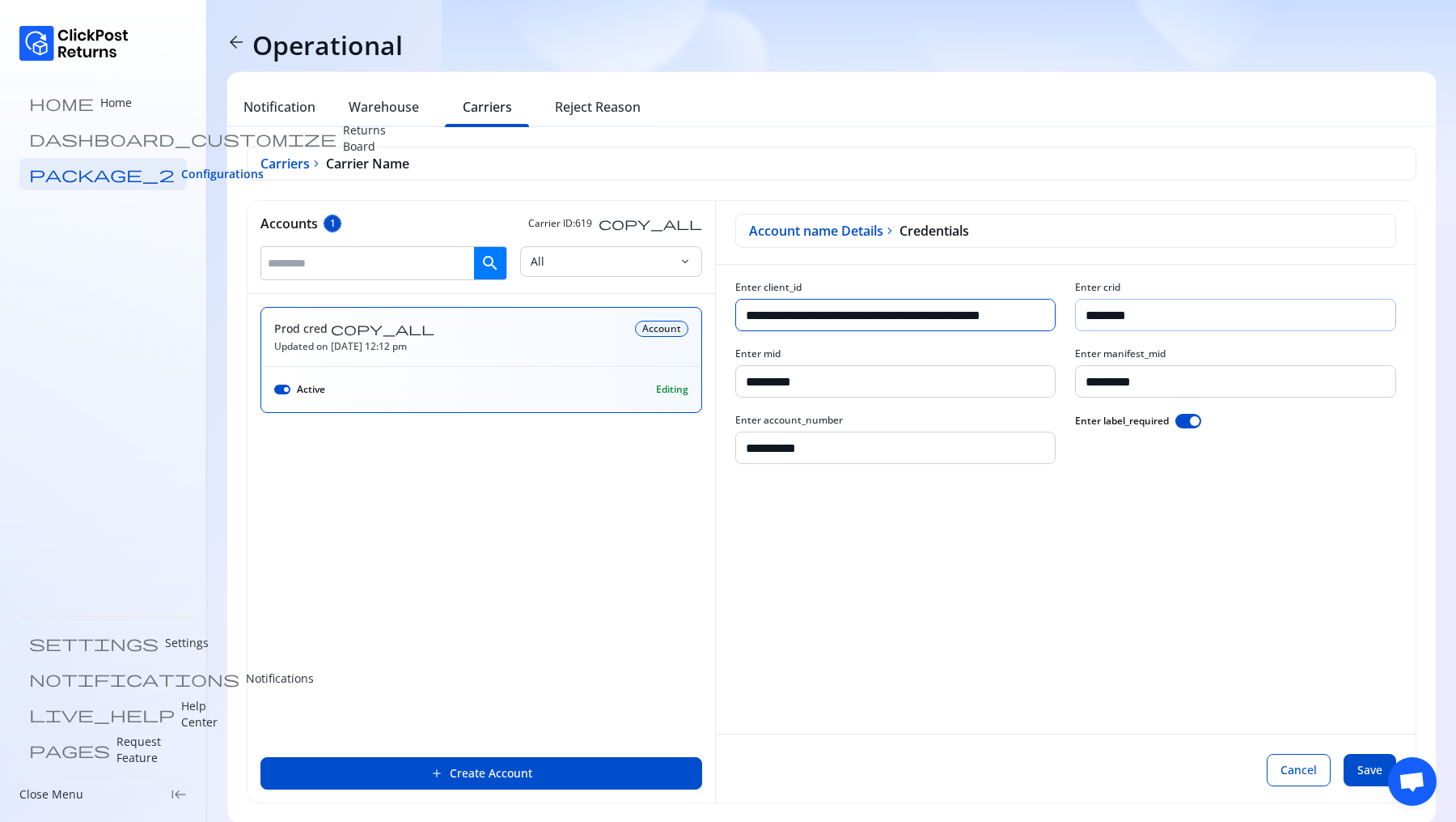
scroll to position [0, 72]
drag, startPoint x: 1024, startPoint y: 318, endPoint x: 1099, endPoint y: 322, distance: 75.1
click at [1099, 322] on div "**********" at bounding box center [1066, 372] width 700 height 183
click at [1008, 309] on input "**********" at bounding box center [896, 315] width 321 height 32
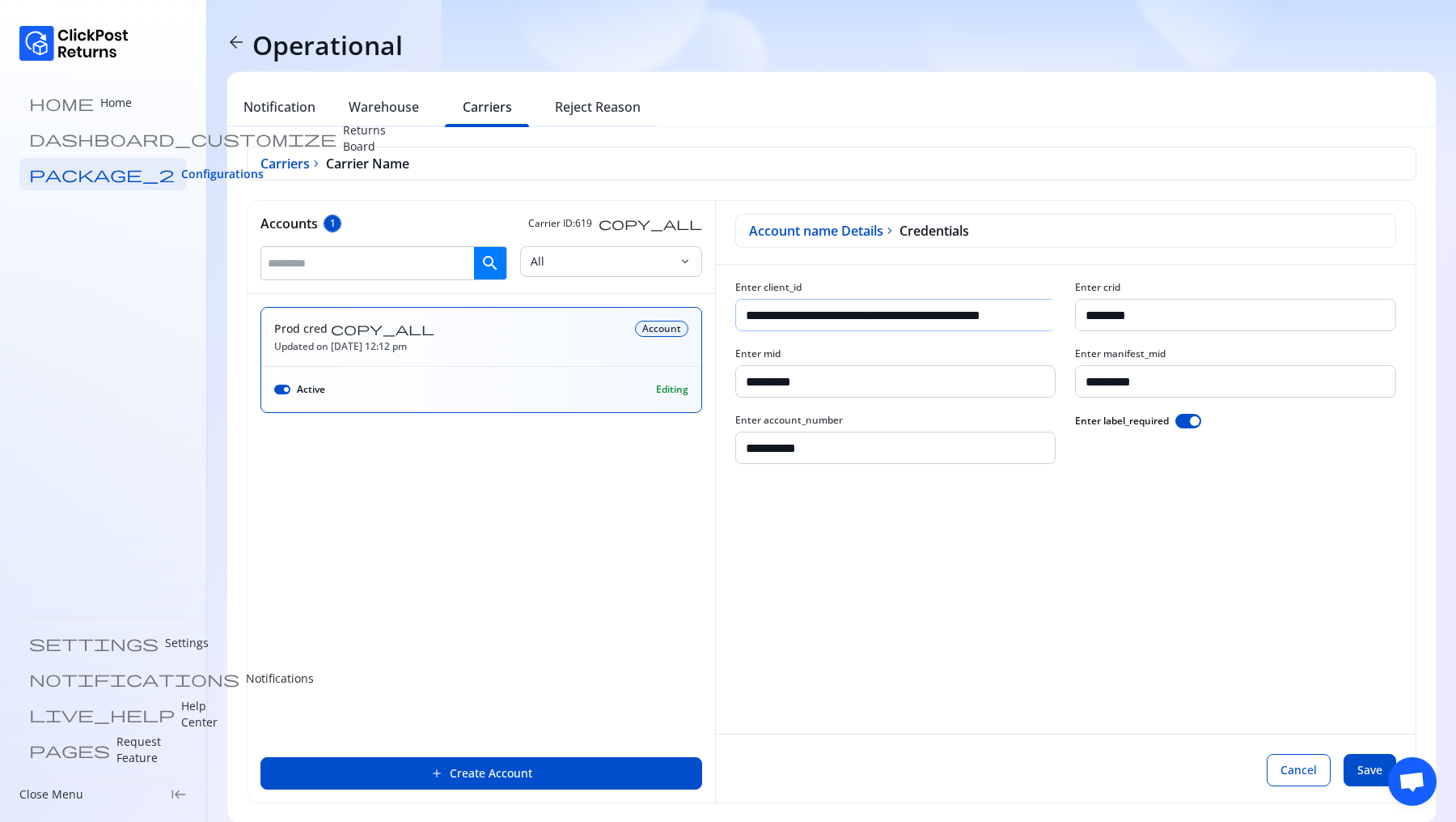
click at [1008, 309] on input "**********" at bounding box center [896, 315] width 321 height 32
click at [439, 625] on div "Prod cred copy_all Updated on [DATE] 12:12 pm Account Active Editing" at bounding box center [481, 519] width 442 height 424
click at [395, 766] on button "add Create Account" at bounding box center [481, 773] width 442 height 33
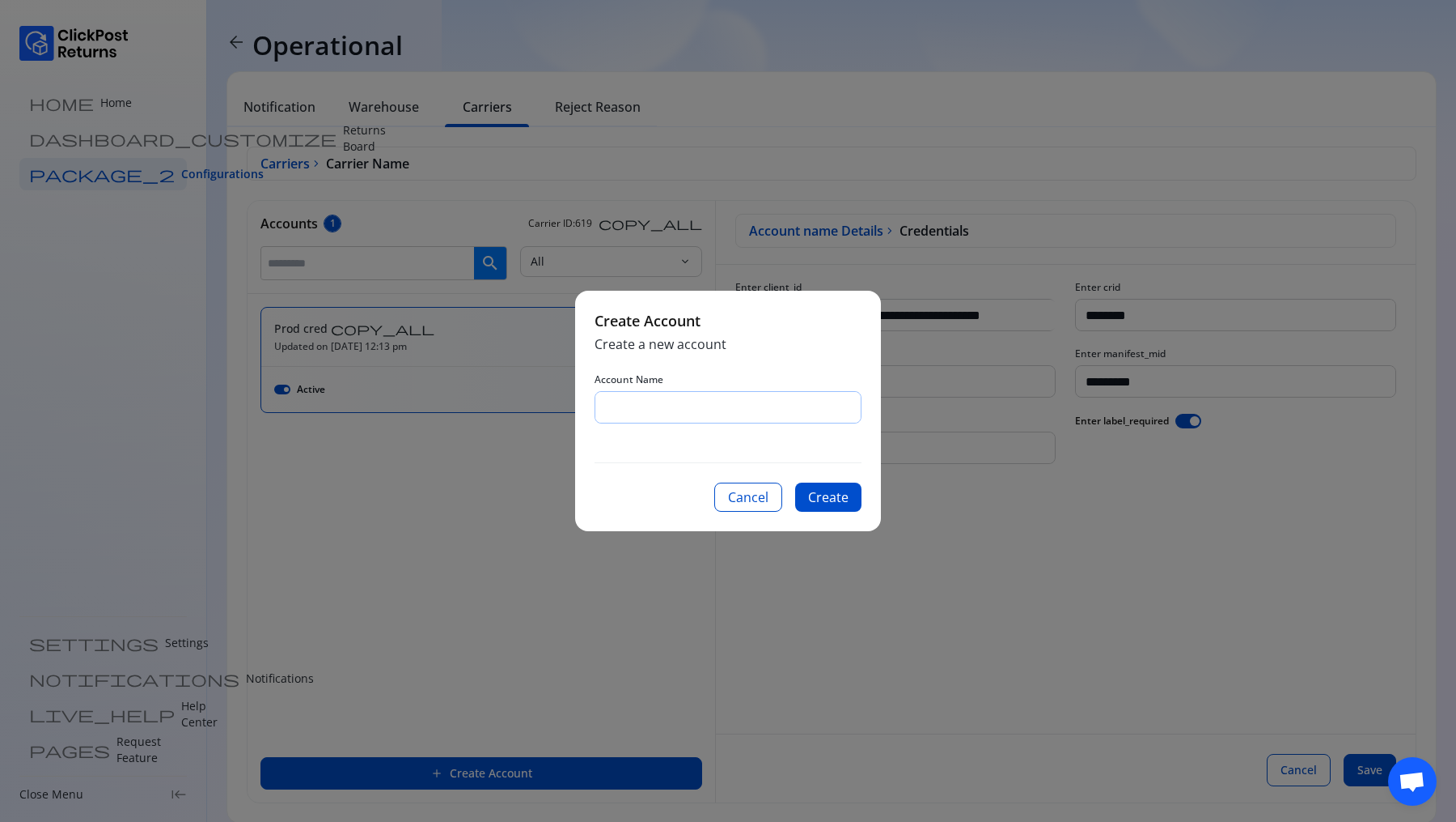
click at [688, 411] on input "Account Name" at bounding box center [728, 407] width 265 height 31
click at [775, 507] on button "Cancel" at bounding box center [748, 497] width 68 height 29
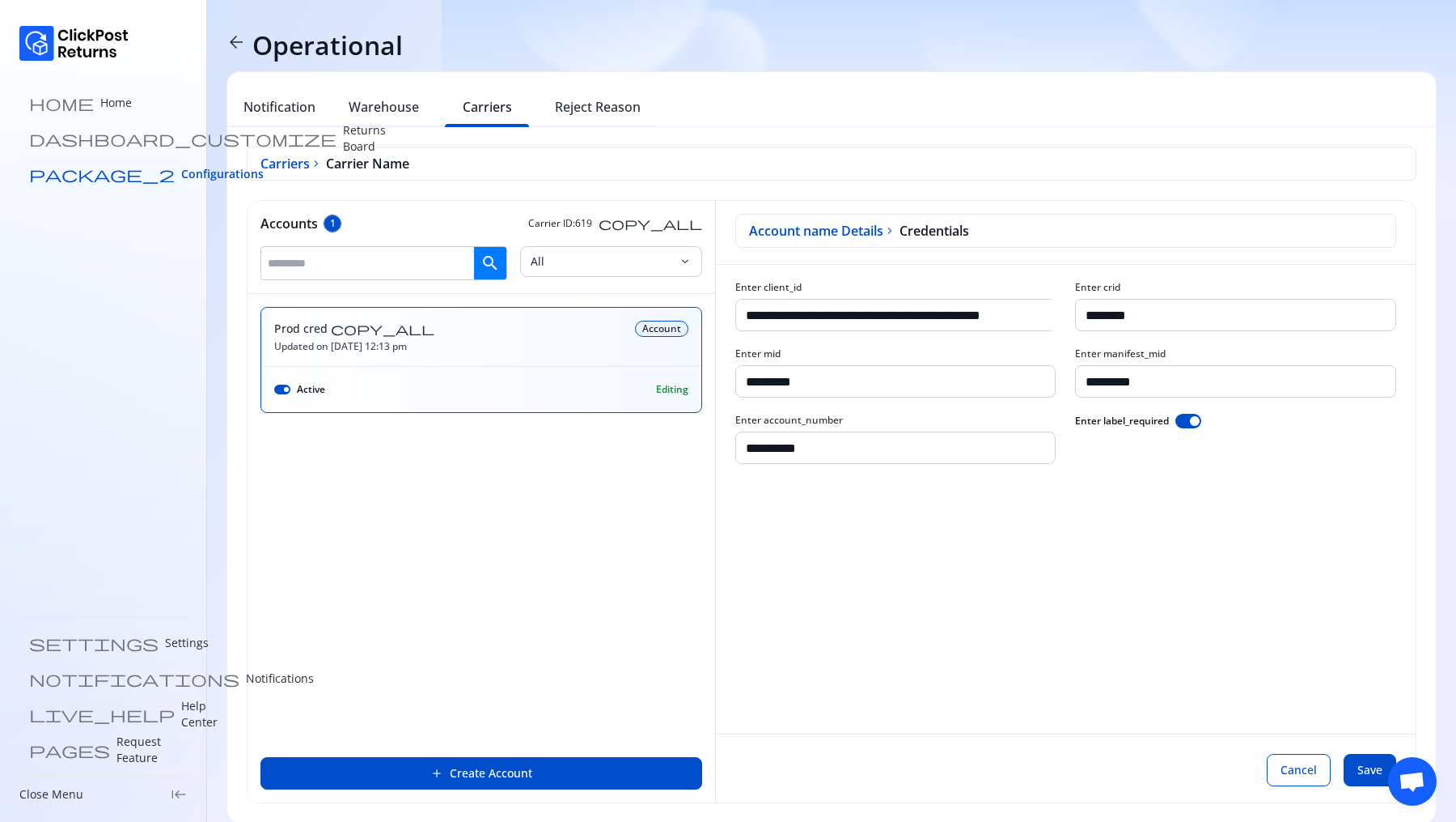
click at [181, 167] on span "Configurations" at bounding box center [222, 174] width 83 height 16
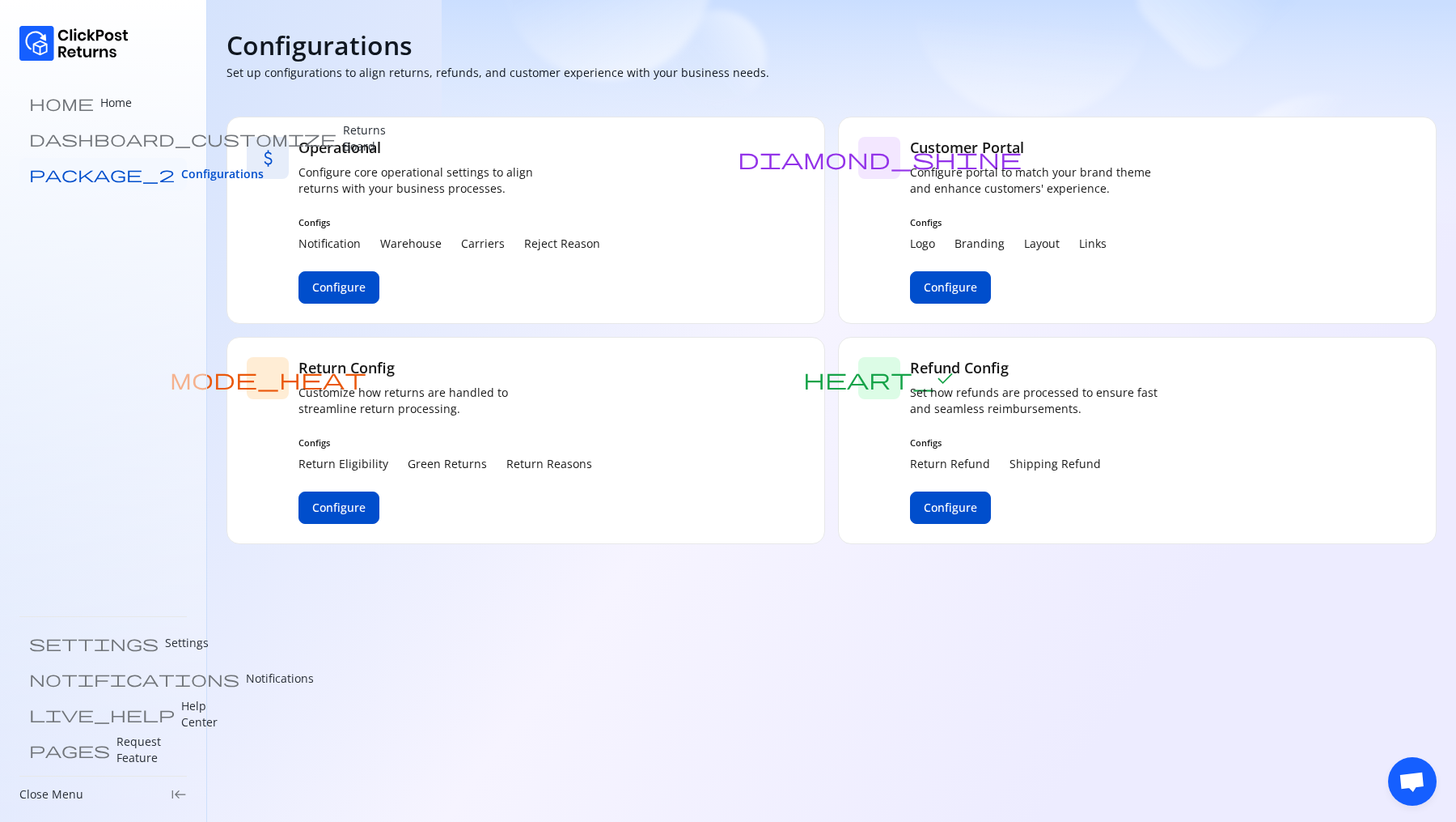
click at [91, 163] on link "package_2 Configurations" at bounding box center [103, 174] width 168 height 33
click at [339, 295] on button "Configure" at bounding box center [339, 287] width 81 height 33
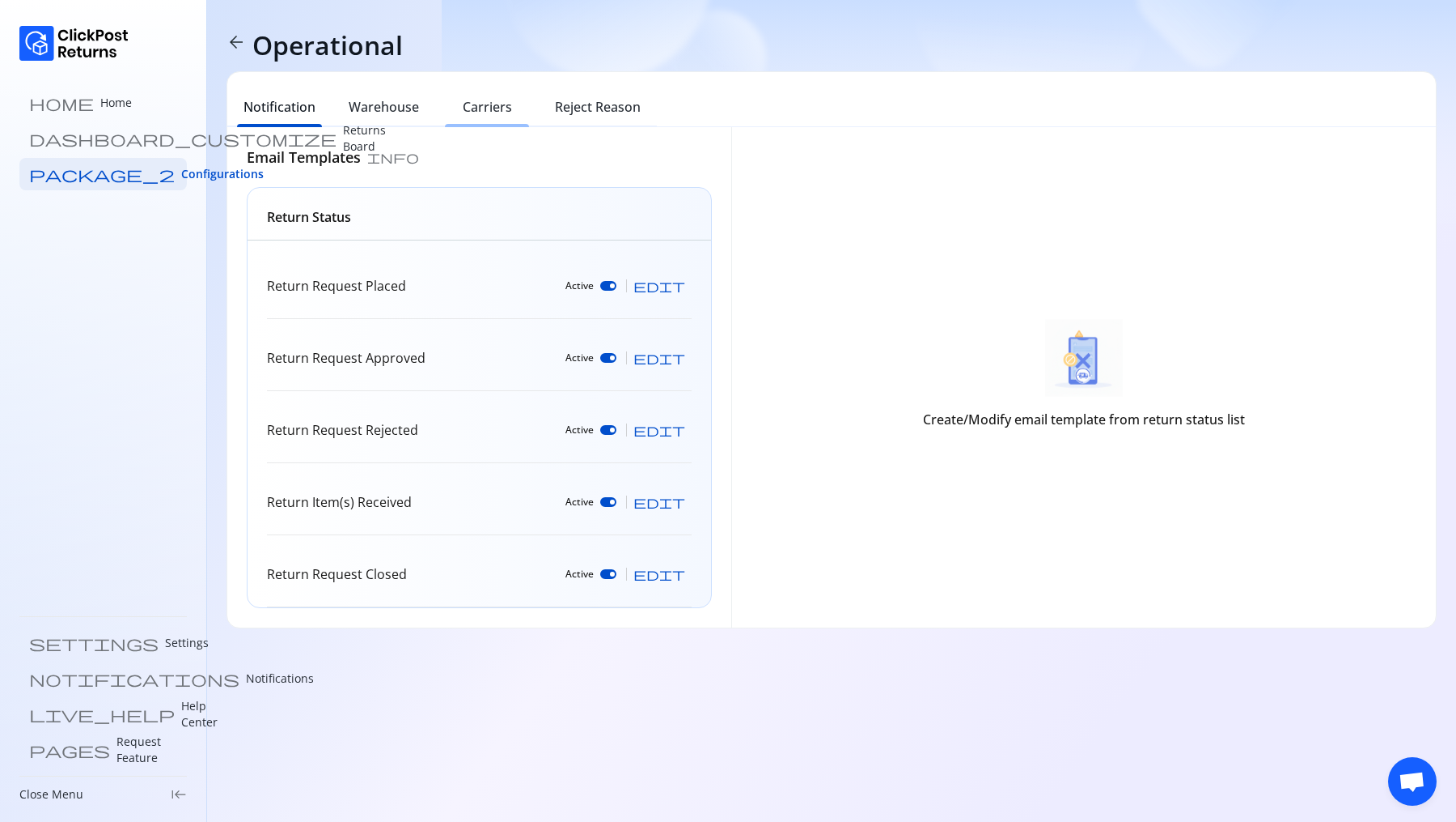
click at [497, 111] on h6 "Carriers" at bounding box center [487, 107] width 50 height 20
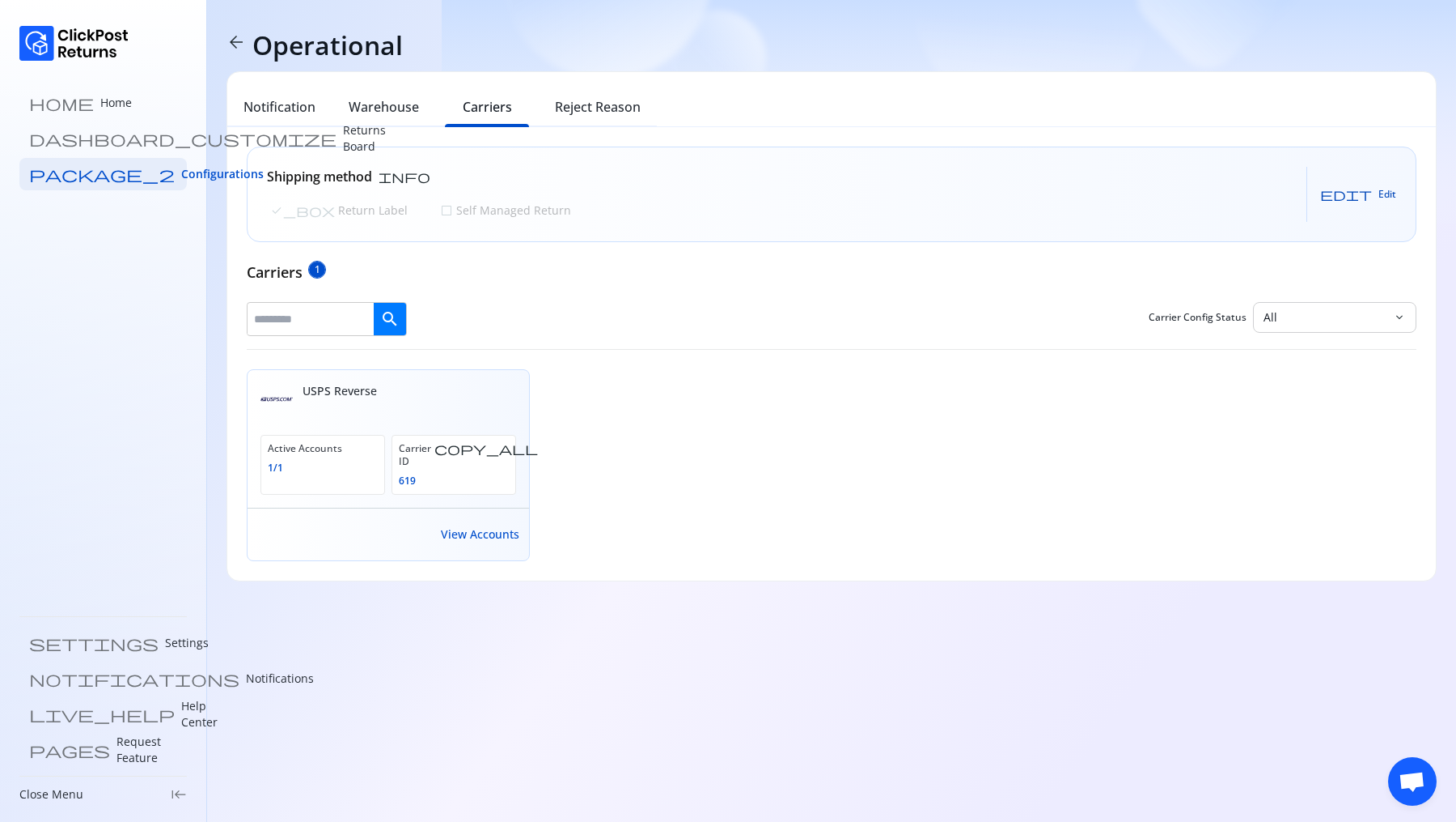
click at [1384, 198] on span "Edit" at bounding box center [1388, 194] width 18 height 13
click at [453, 210] on p "Self Managed Return" at bounding box center [512, 210] width 118 height 16
click at [286, 209] on p "Return Label" at bounding box center [319, 210] width 73 height 16
click at [453, 209] on p "Self Managed Return" at bounding box center [512, 210] width 118 height 16
click at [298, 206] on p "Return Label" at bounding box center [319, 210] width 73 height 16
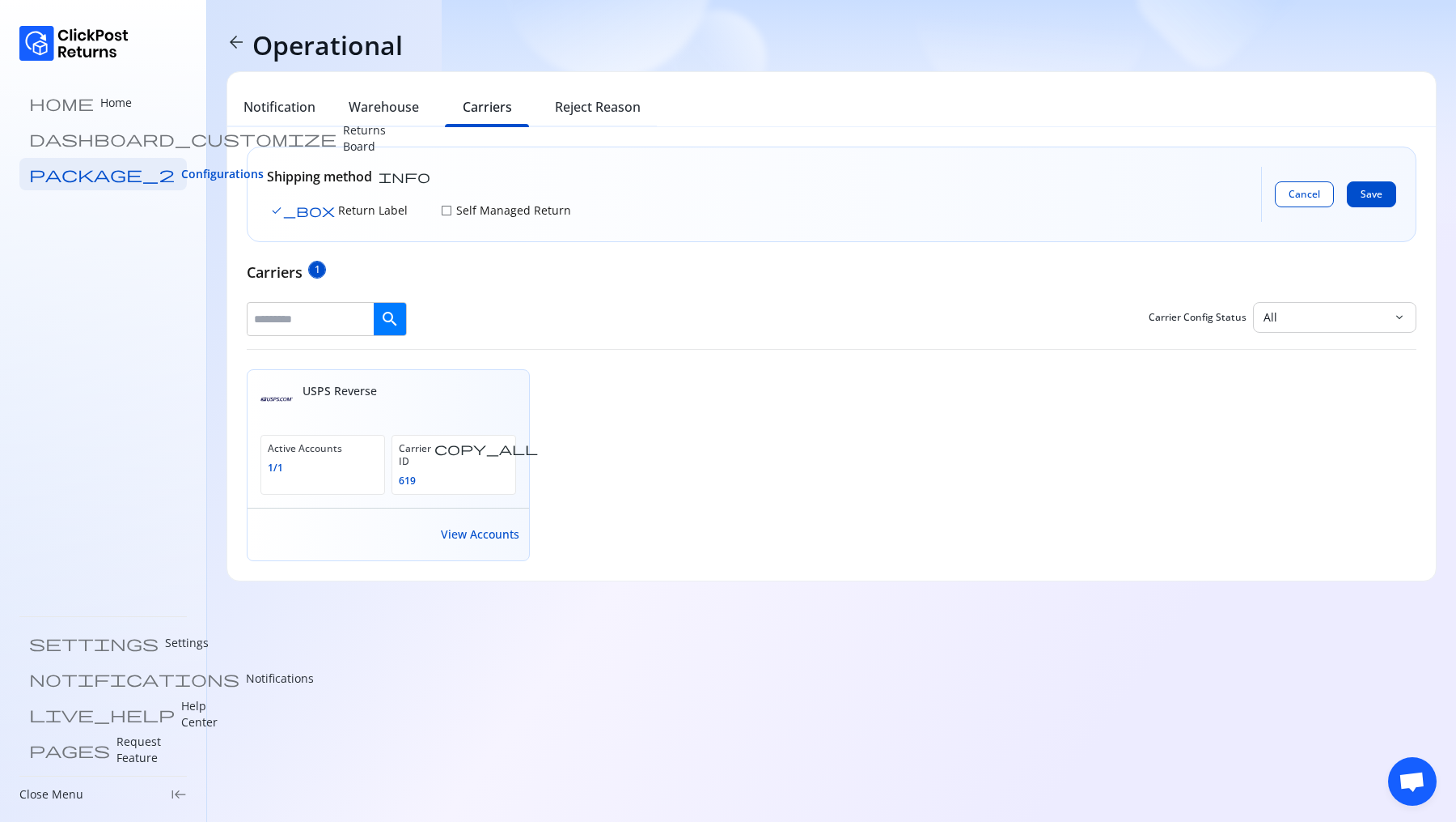
click at [453, 211] on p "Self Managed Return" at bounding box center [512, 210] width 118 height 16
click at [306, 209] on p "Return Label" at bounding box center [319, 210] width 73 height 16
click at [453, 210] on p "Self Managed Return" at bounding box center [512, 210] width 118 height 16
click at [327, 210] on p "Return Label" at bounding box center [319, 210] width 73 height 16
click at [1373, 203] on button "Save" at bounding box center [1372, 194] width 50 height 26
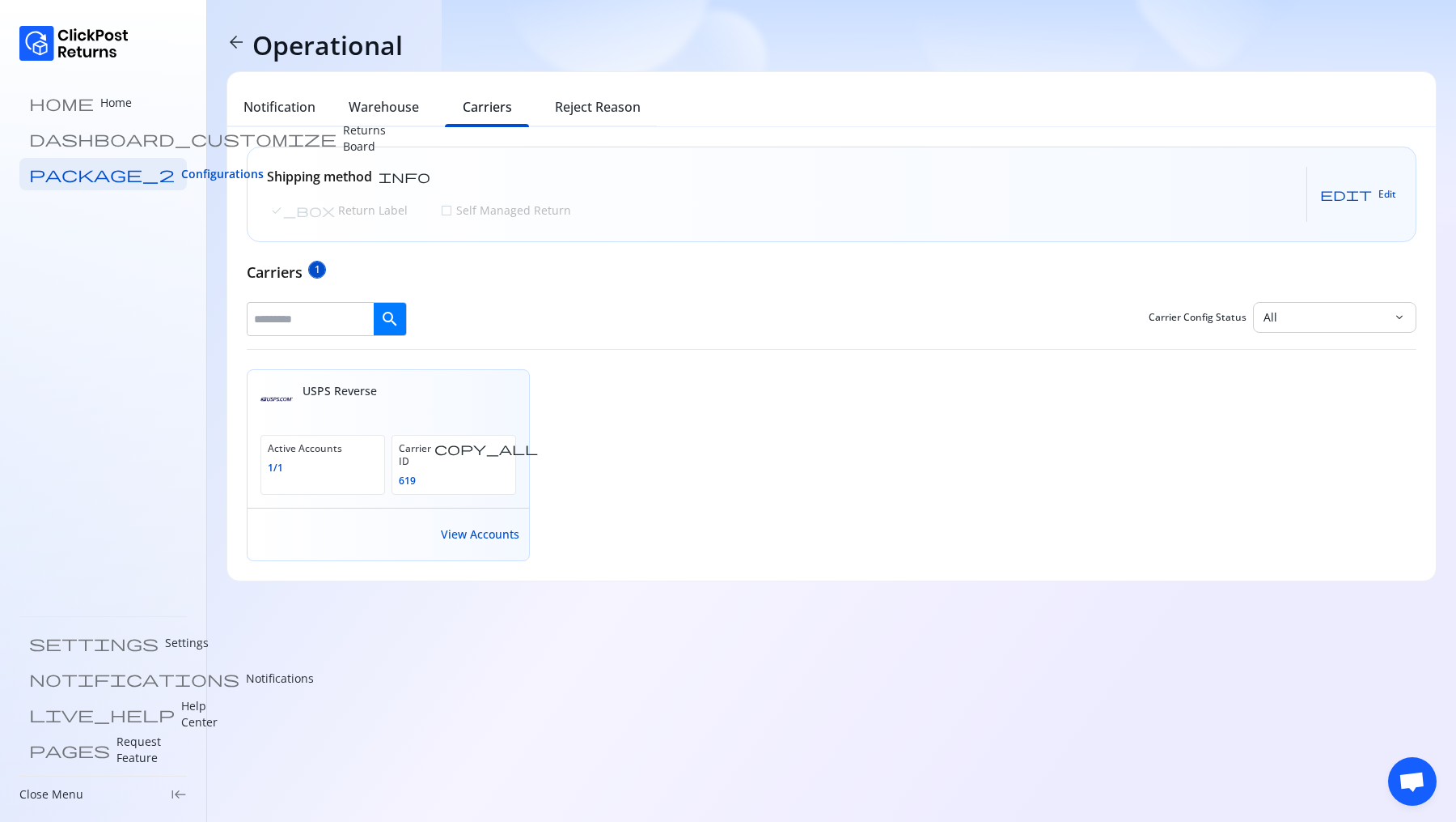
click at [1384, 200] on button "edit Edit" at bounding box center [1358, 194] width 76 height 26
click at [464, 211] on p "Self Managed Return" at bounding box center [512, 210] width 118 height 16
drag, startPoint x: 269, startPoint y: 452, endPoint x: 366, endPoint y: 455, distance: 97.0
click at [366, 455] on div "Active Accounts 1 / 1" at bounding box center [323, 464] width 125 height 60
click at [1306, 189] on span "Cancel" at bounding box center [1305, 194] width 32 height 13
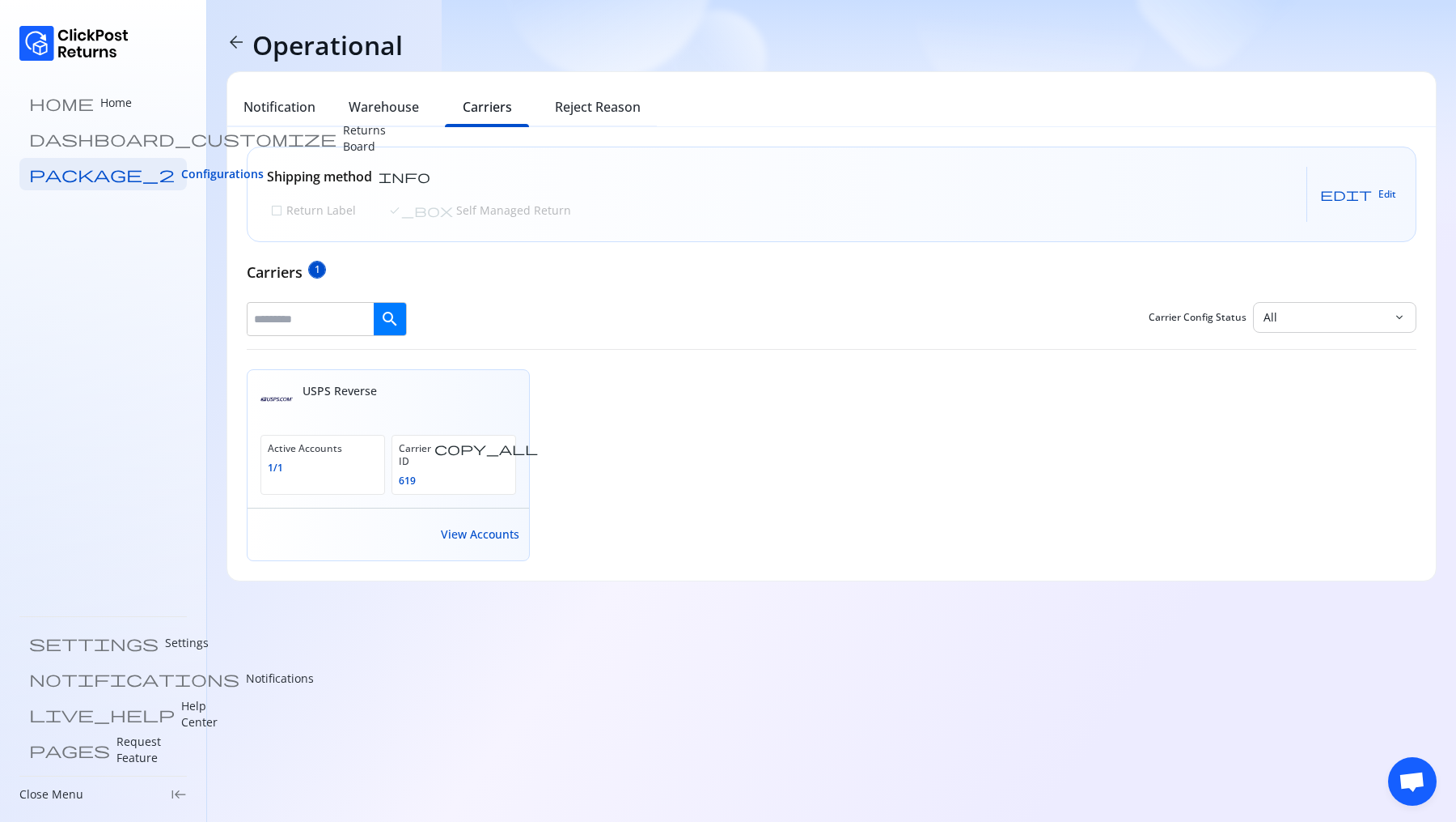
click at [393, 450] on div "Carrier ID copy_all 619" at bounding box center [454, 464] width 125 height 60
click at [510, 526] on span "View Accounts" at bounding box center [480, 534] width 79 height 16
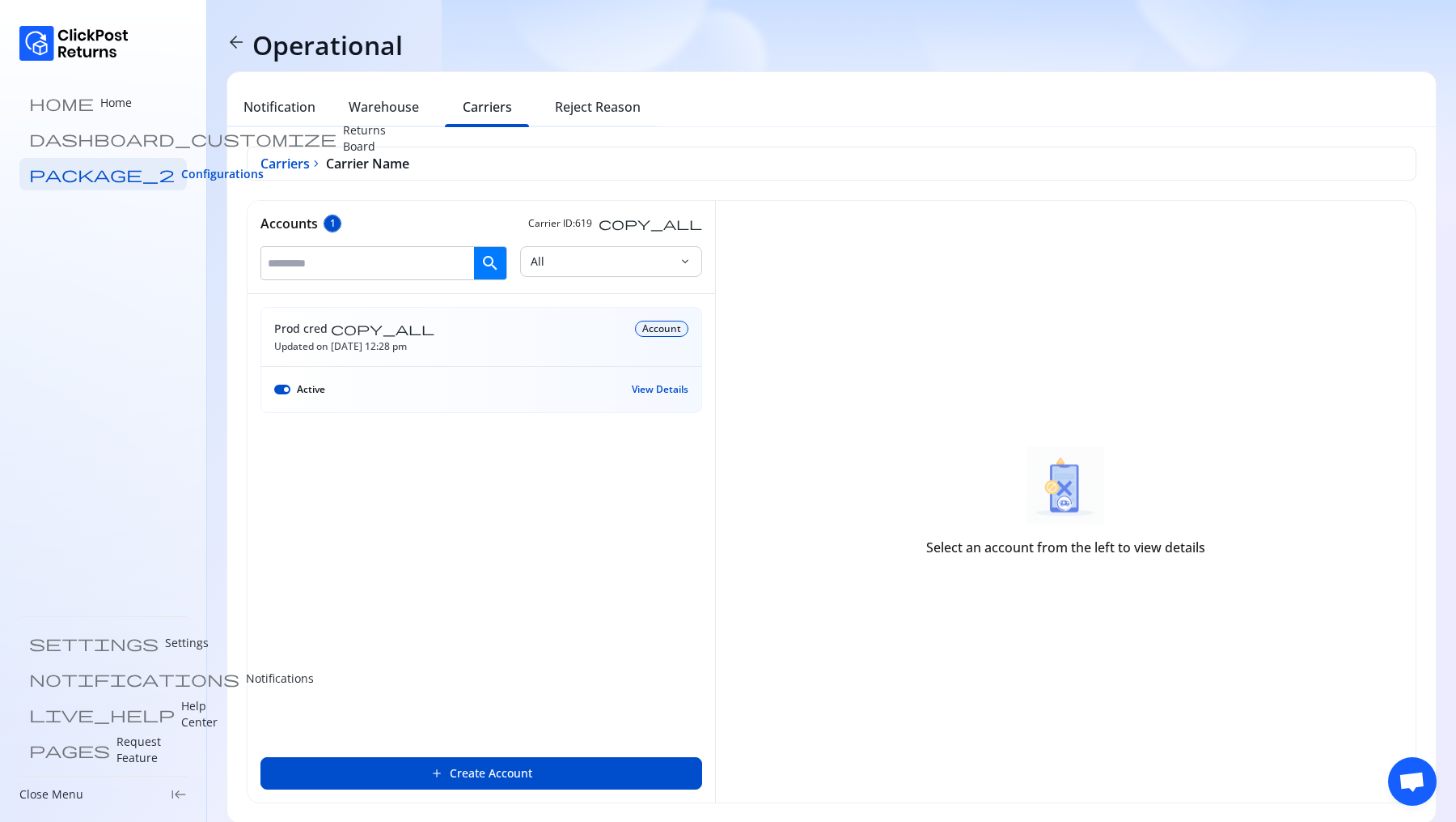
click at [652, 389] on span "View Details" at bounding box center [660, 389] width 56 height 13
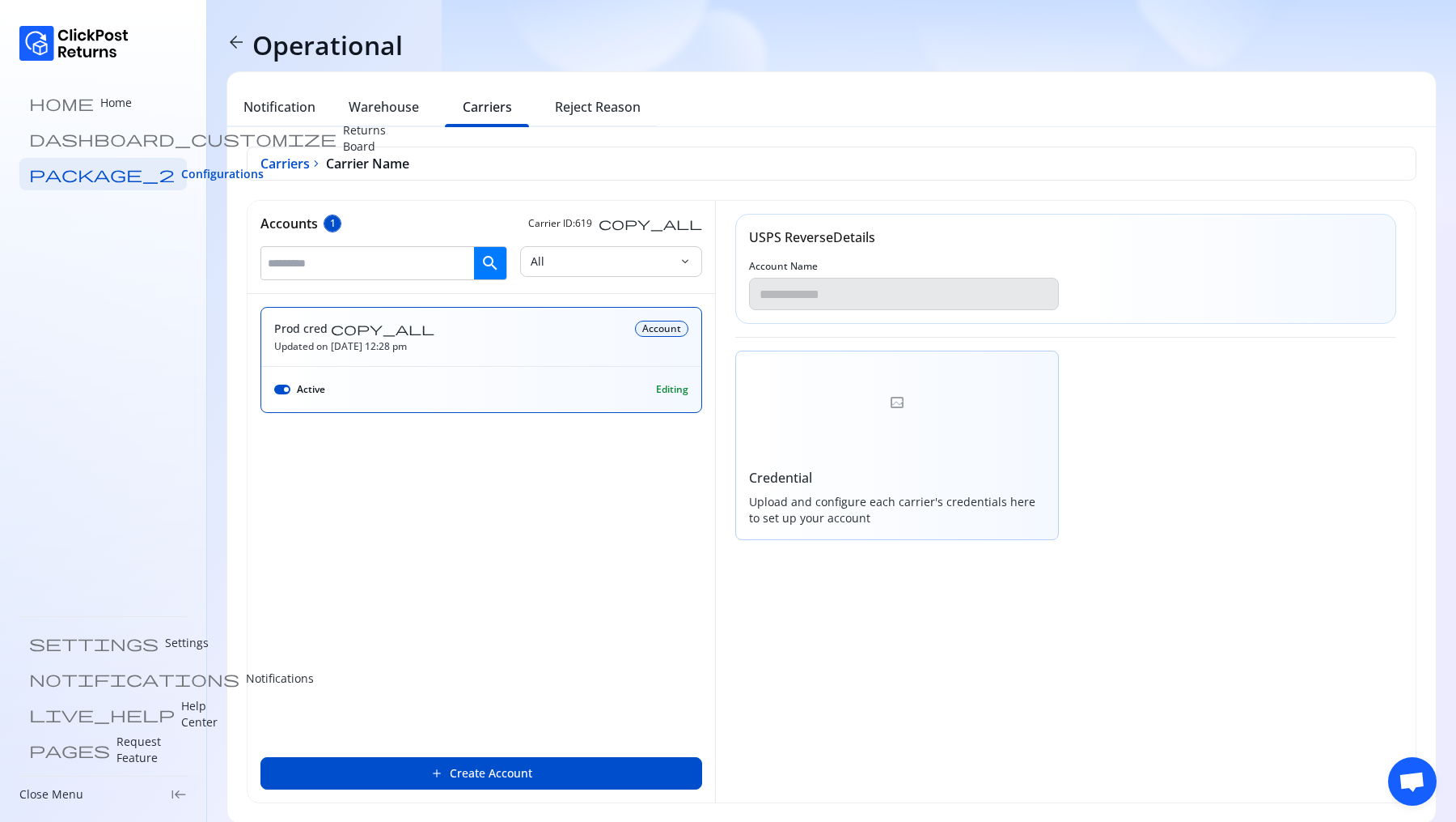
click at [889, 398] on div at bounding box center [898, 403] width 323 height 103
